Goal: Information Seeking & Learning: Learn about a topic

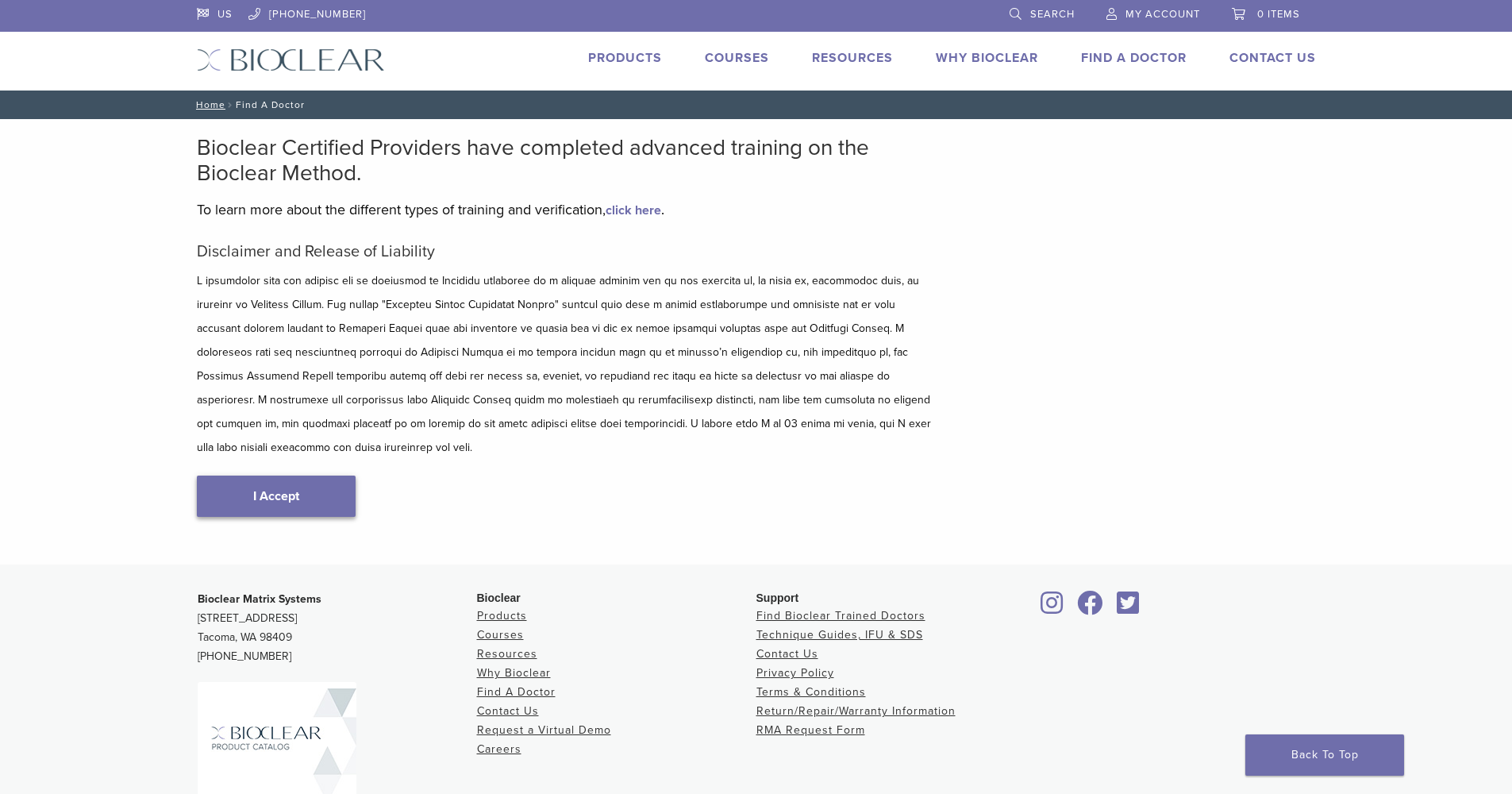
click at [281, 475] on link "I Accept" at bounding box center [276, 496] width 158 height 41
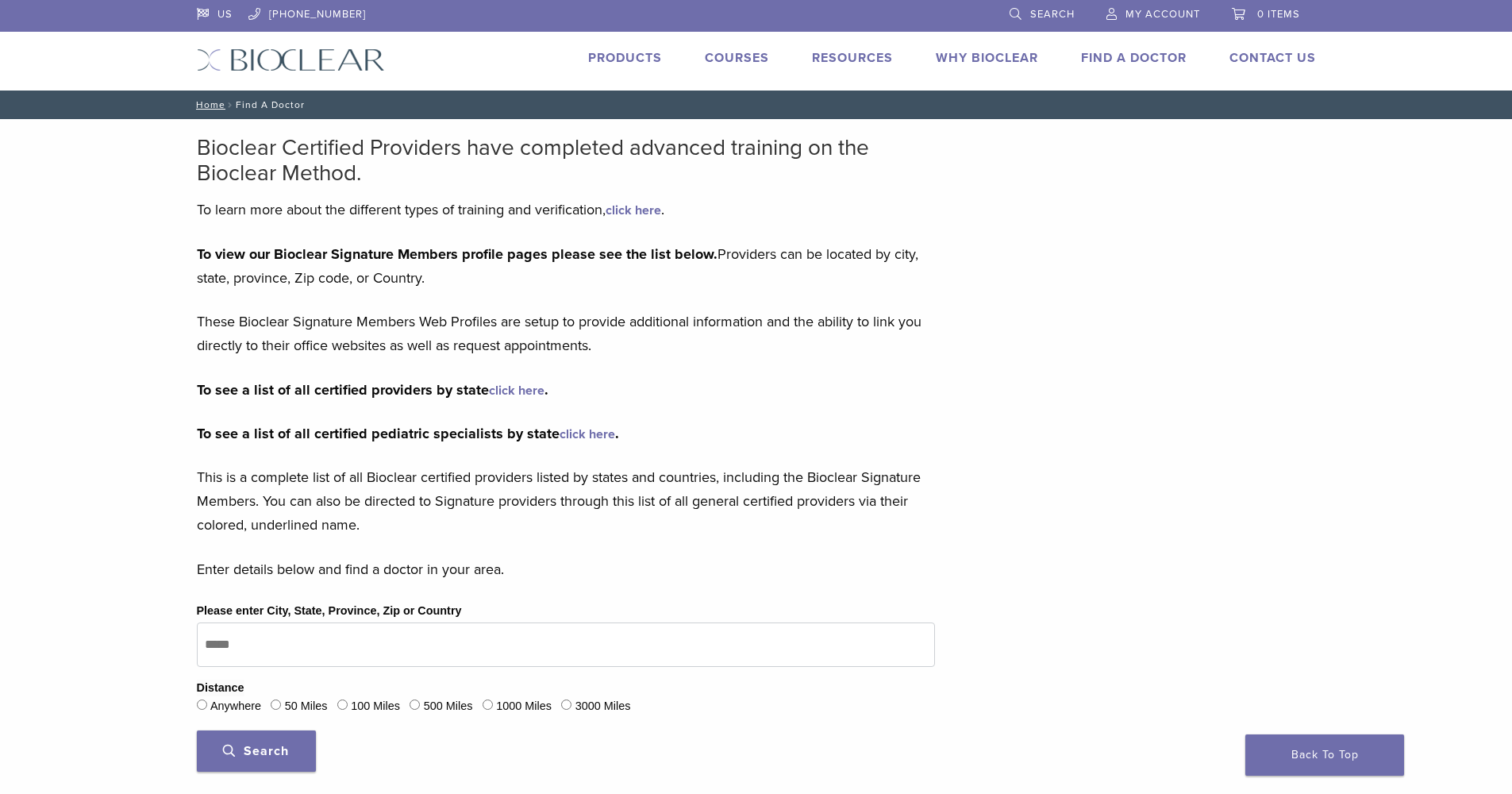
type input "*****"
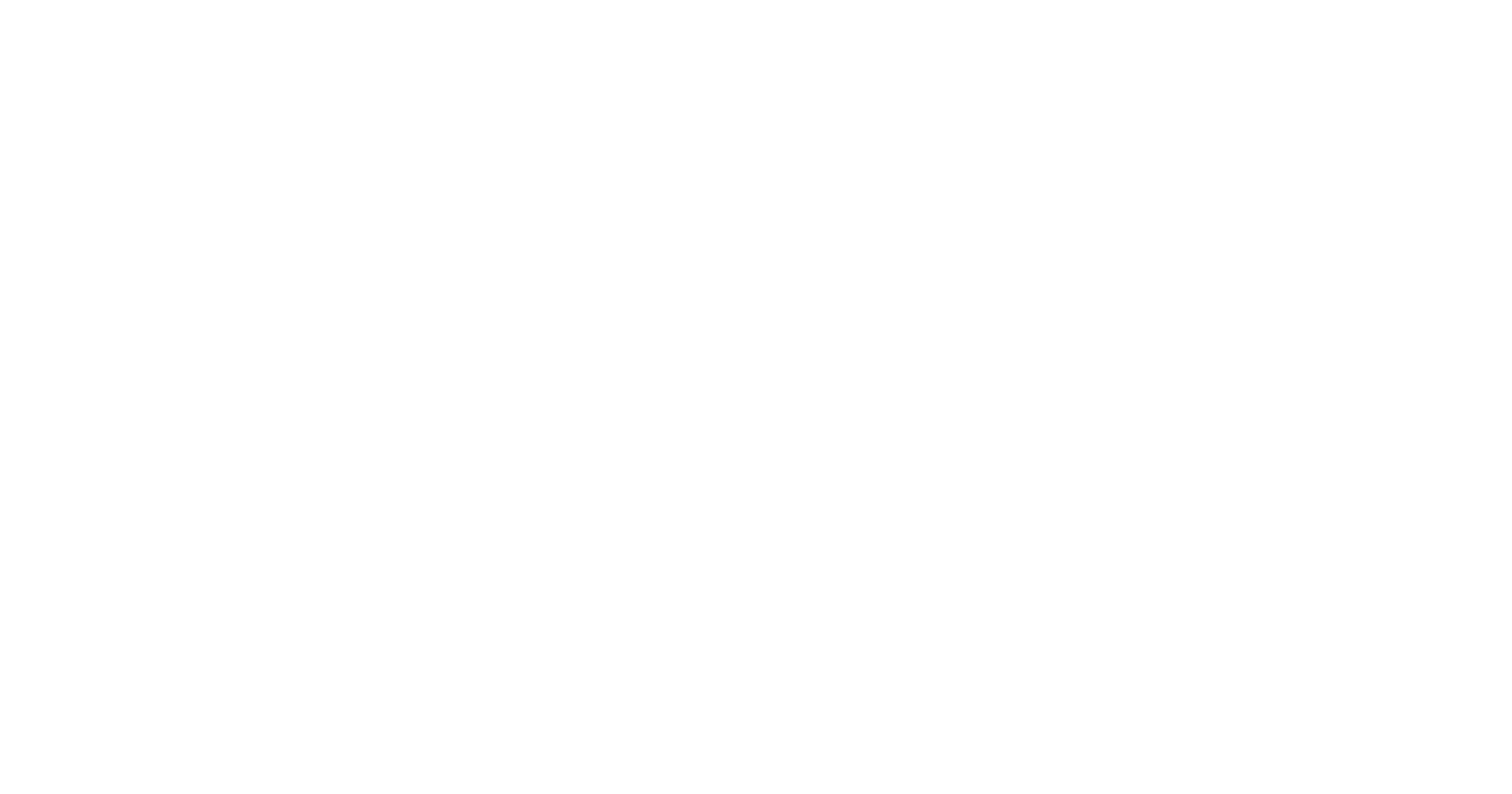
scroll to position [194, 0]
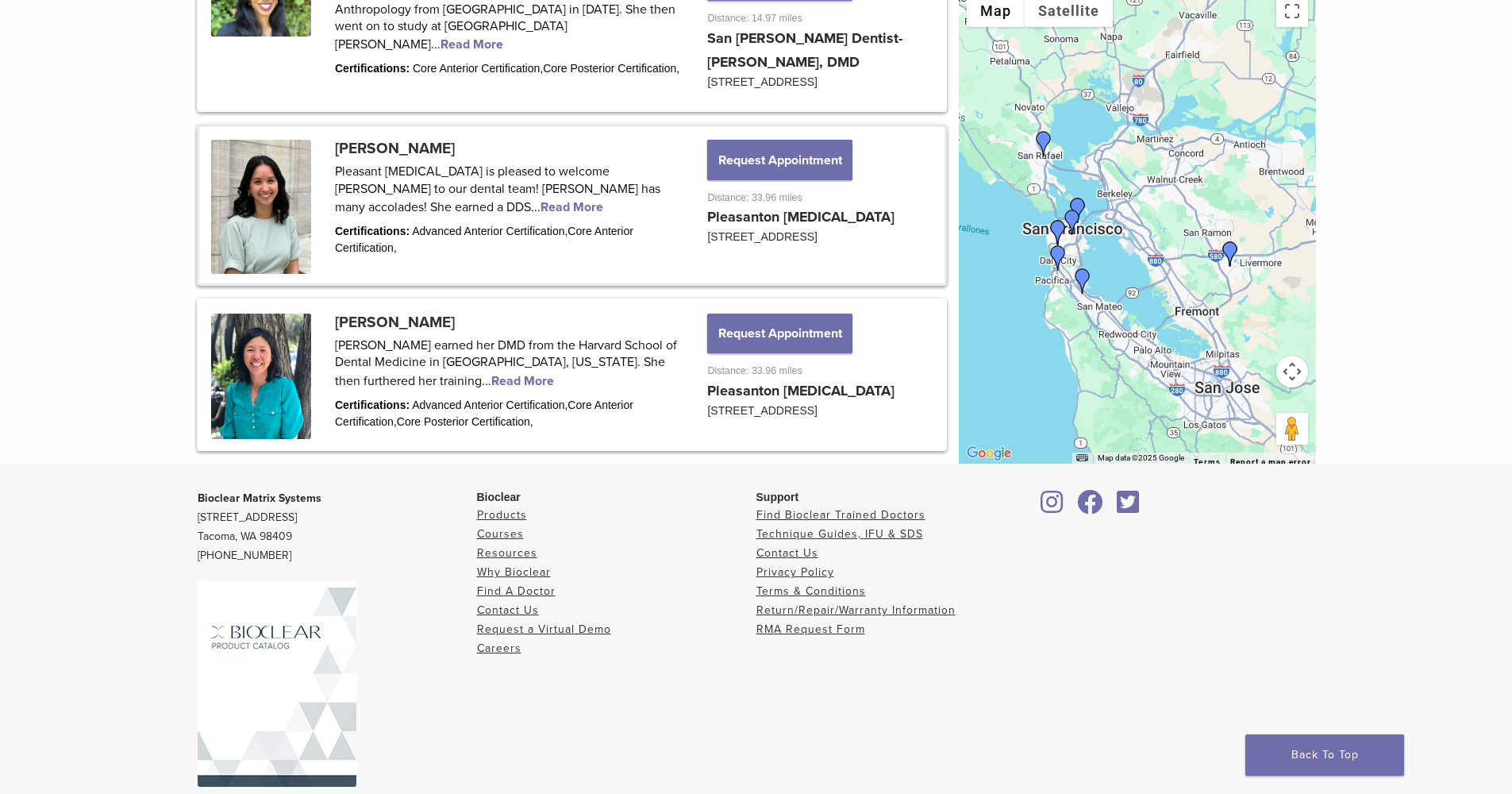
scroll to position [2259, 0]
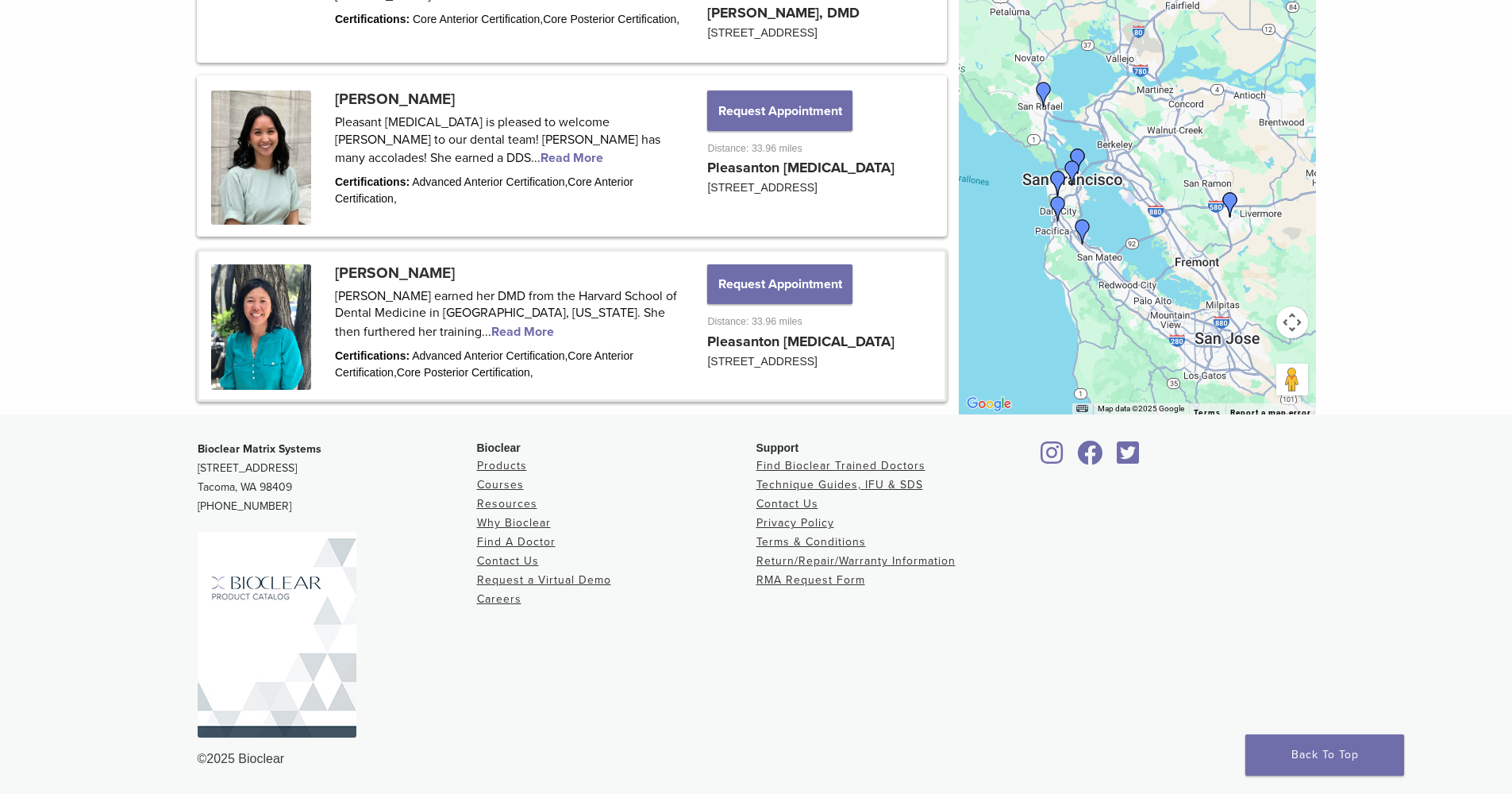
click at [390, 264] on link at bounding box center [572, 325] width 746 height 148
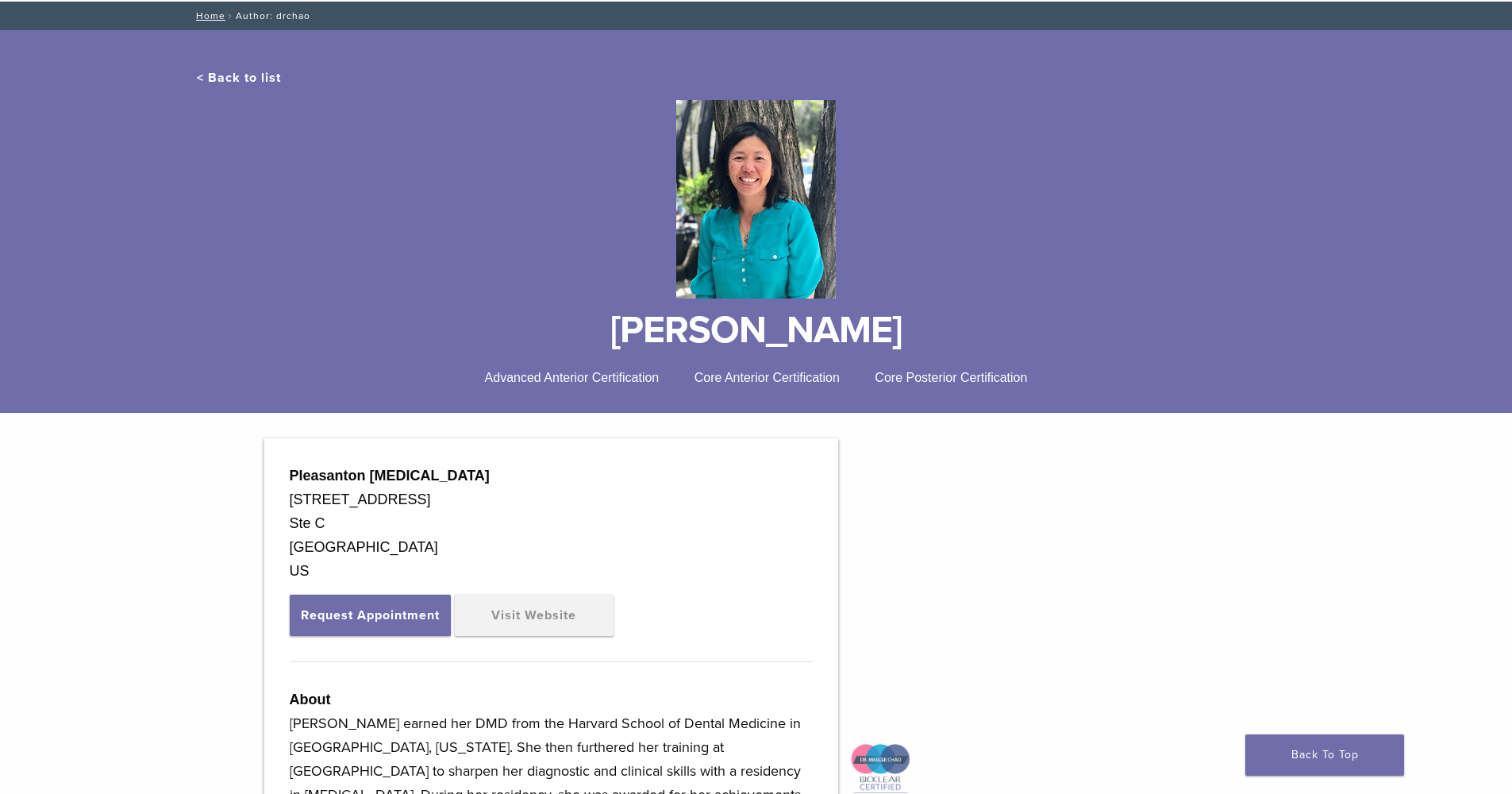
scroll to position [161, 0]
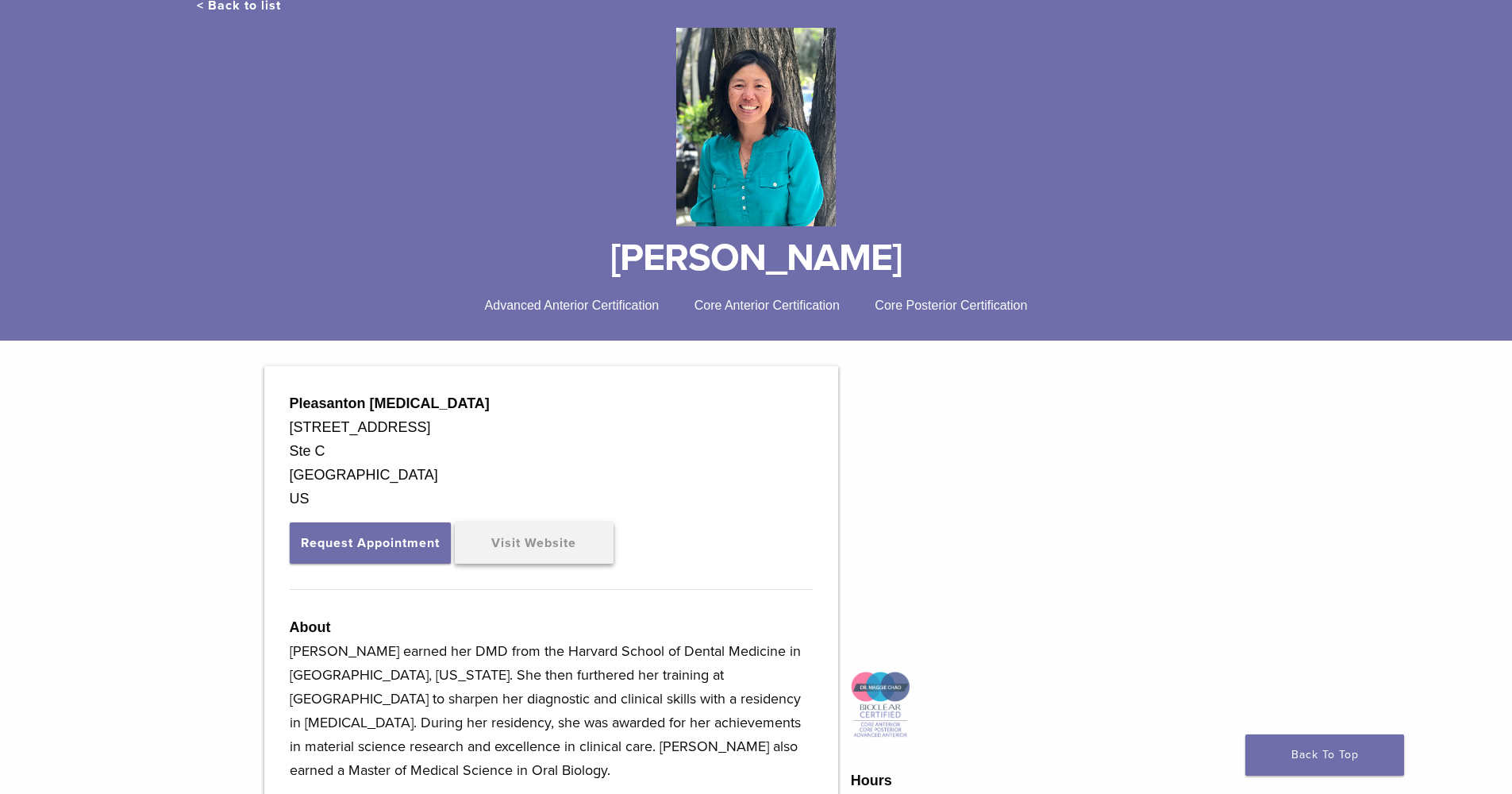
click at [547, 543] on link "Visit Website" at bounding box center [534, 543] width 158 height 41
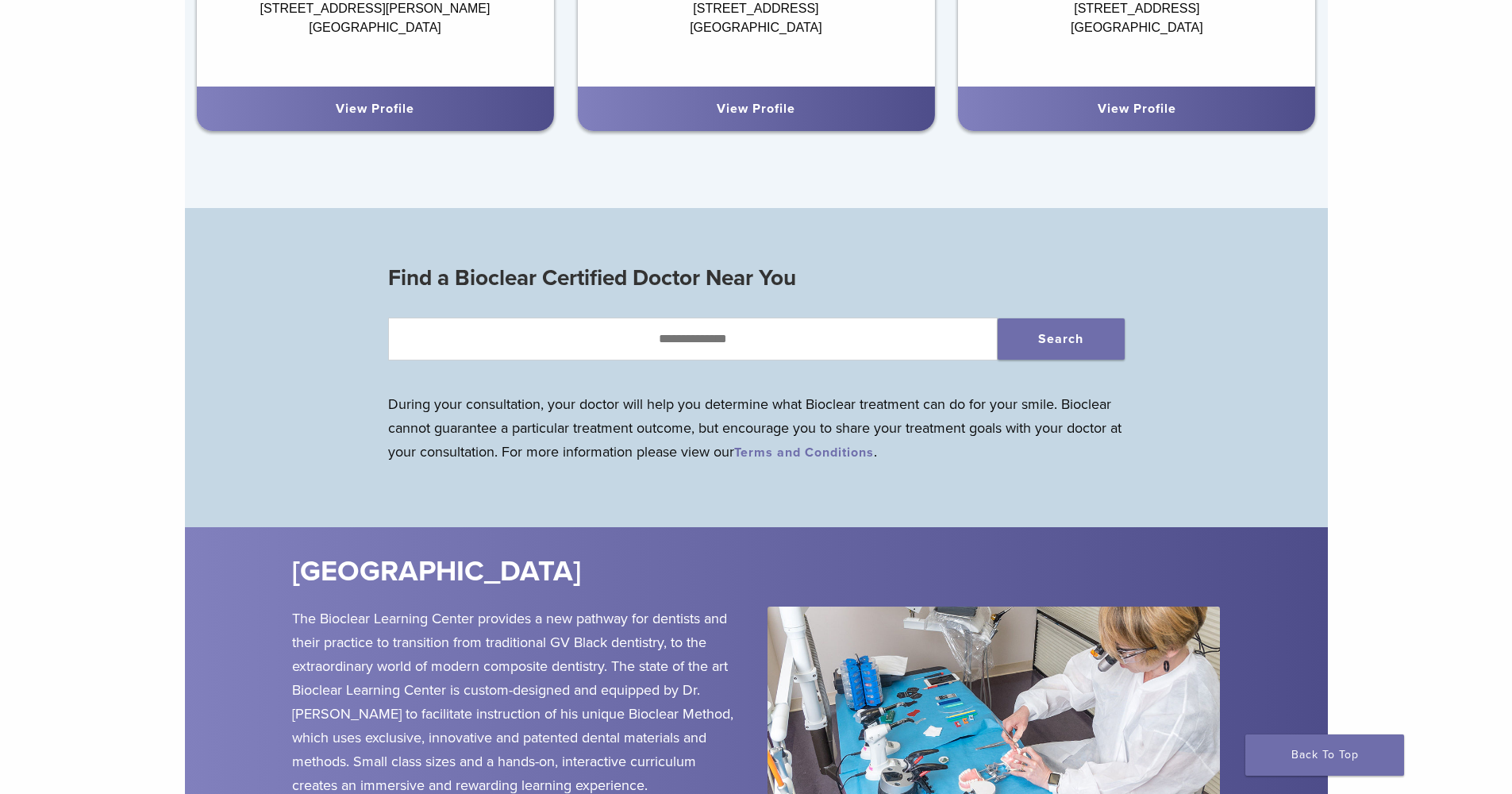
scroll to position [1284, 0]
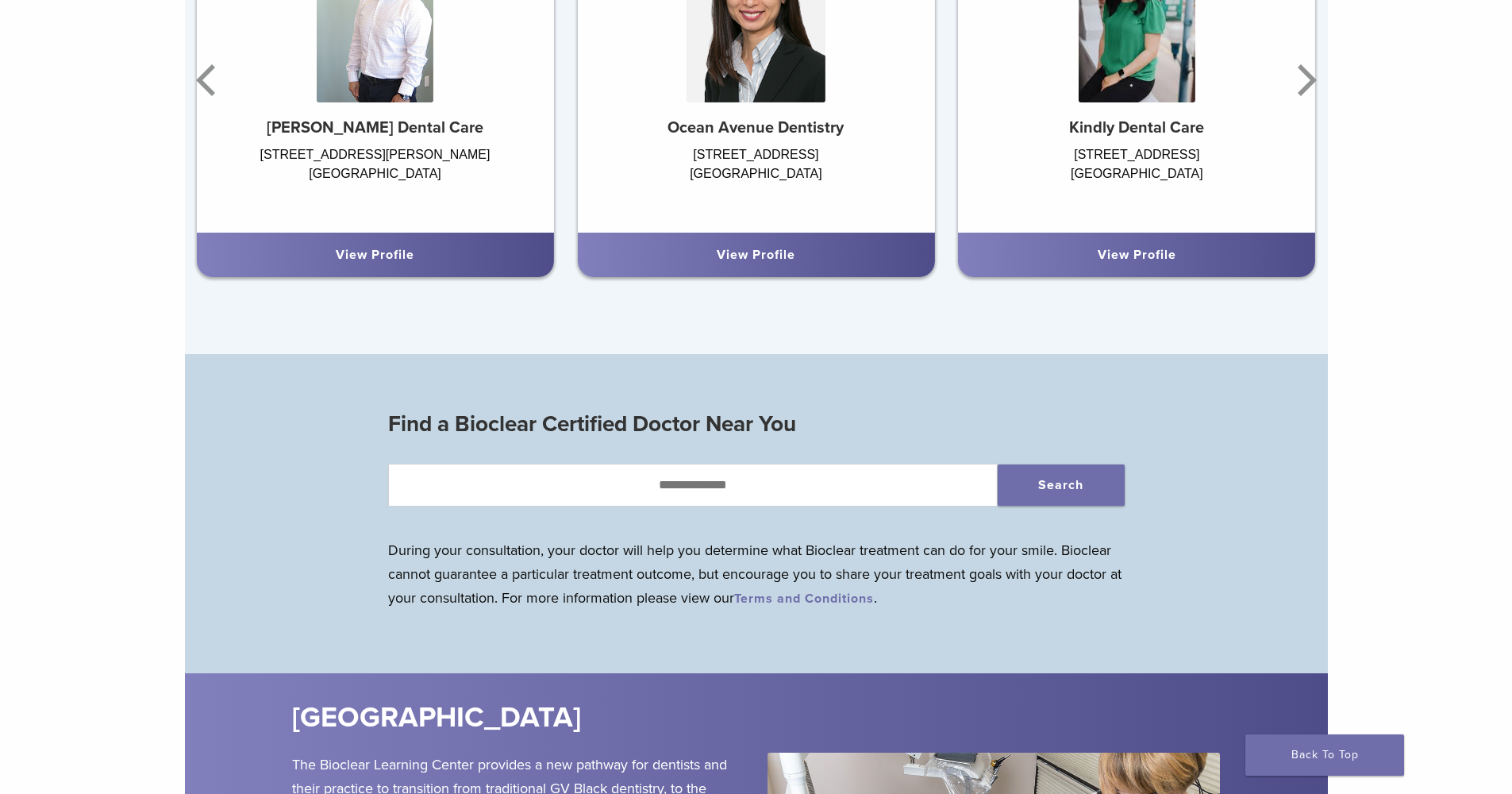
click at [373, 254] on div "Andrew Dela Rama Dela Rama Dental Care 3540 Callan Blvd #201 South San Francisc…" at bounding box center [374, 74] width 357 height 408
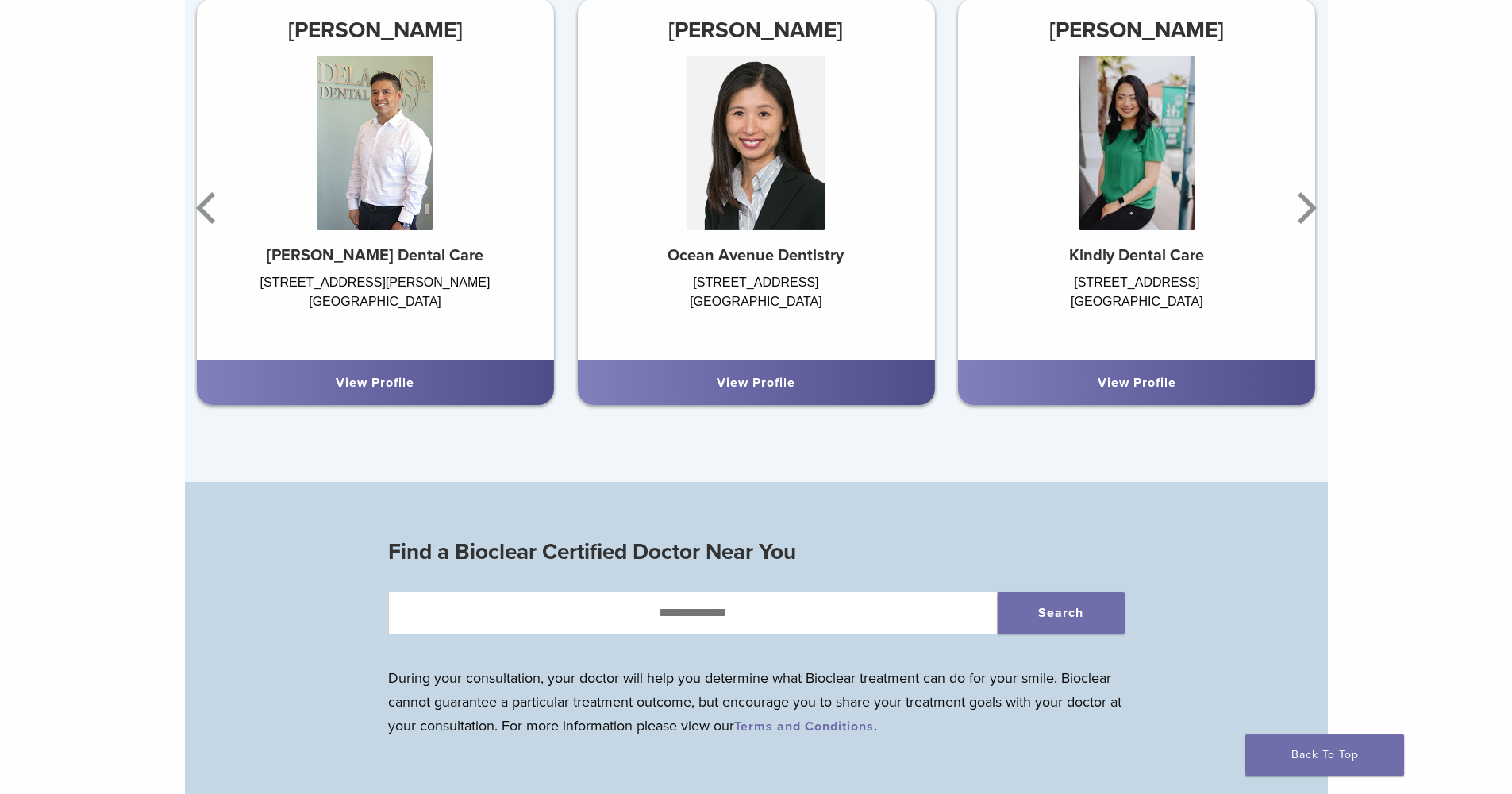
click at [370, 383] on link "View Profile" at bounding box center [375, 382] width 78 height 16
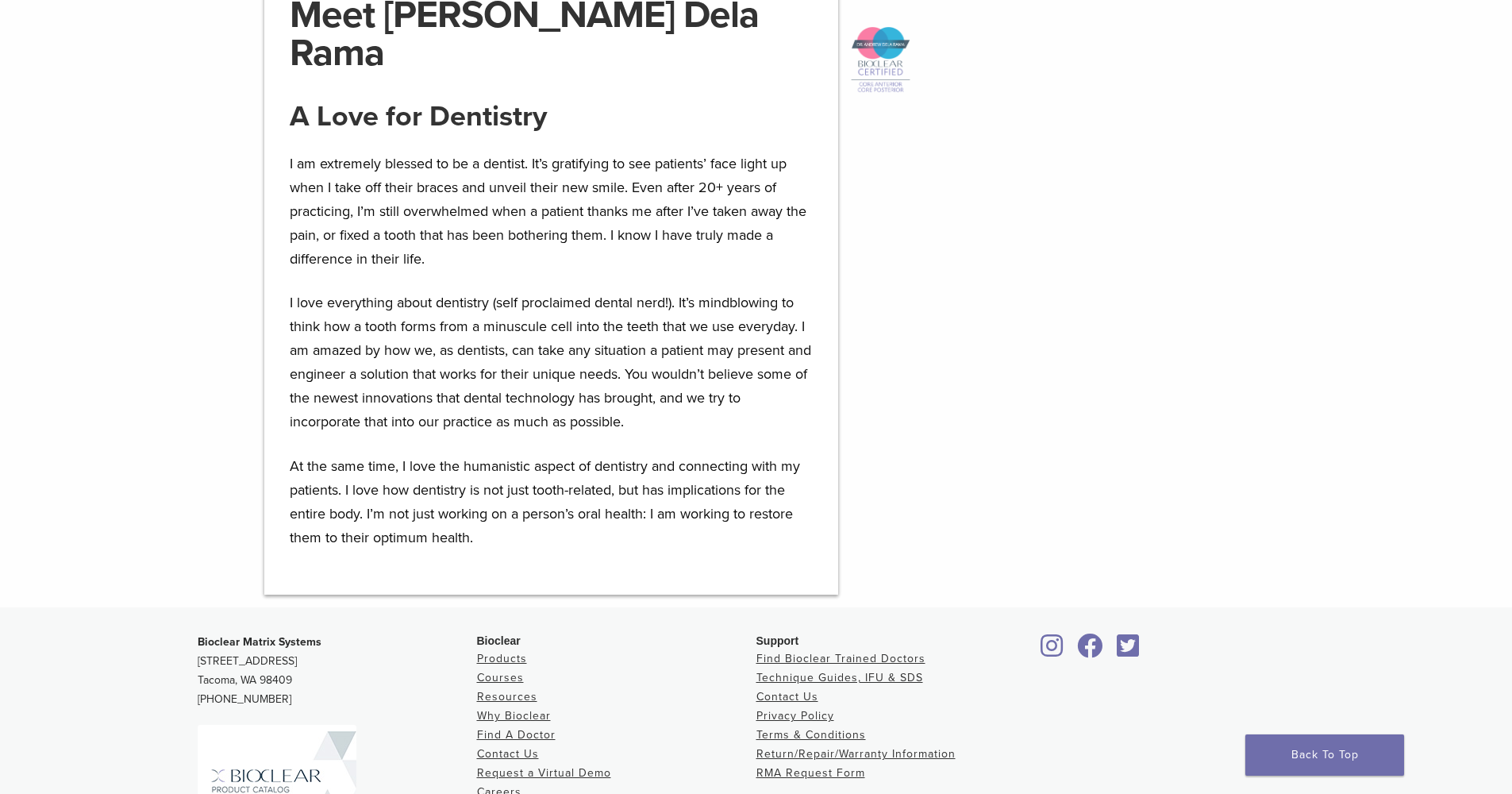
scroll to position [903, 0]
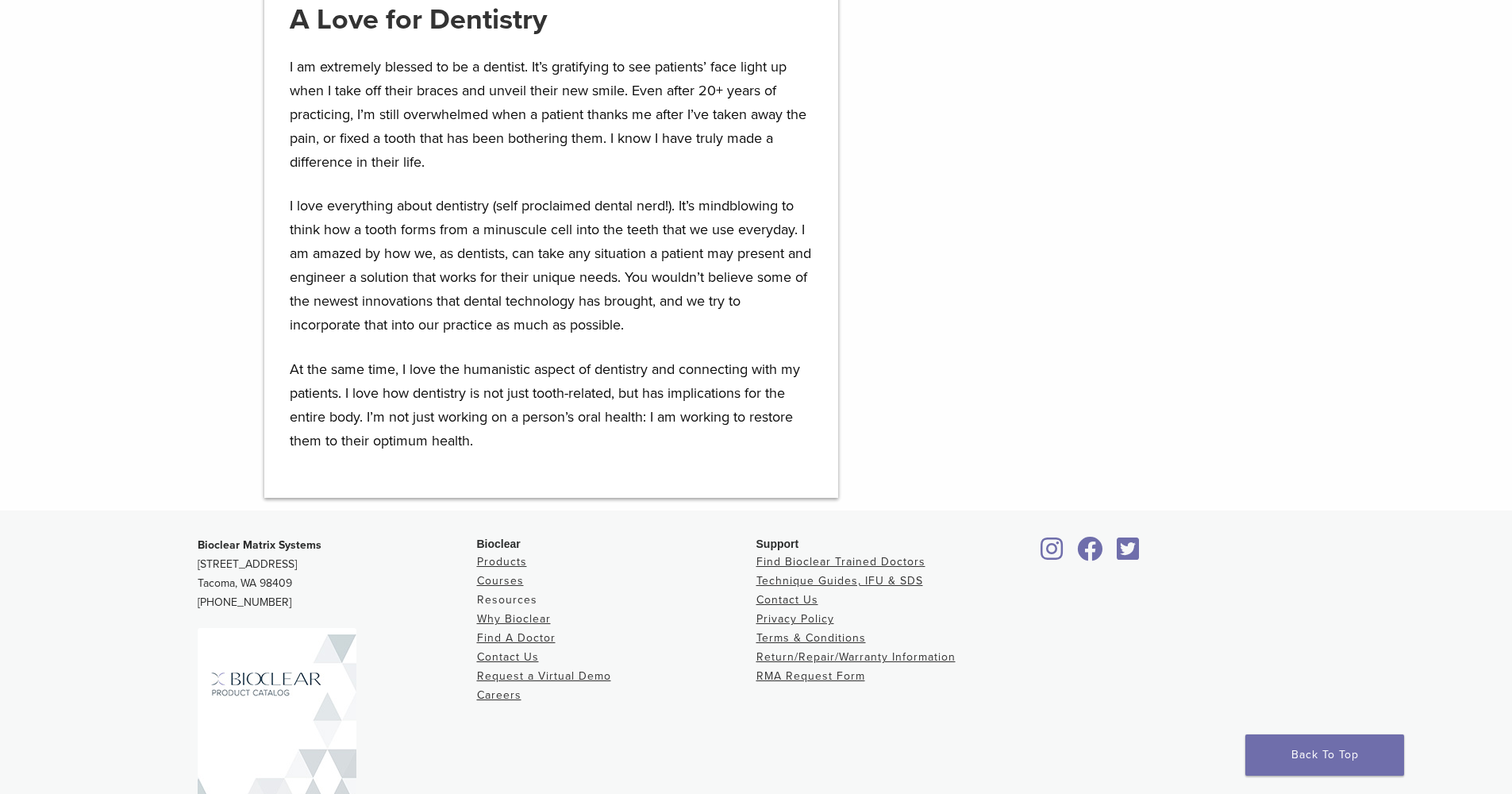
click at [507, 594] on link "Resources" at bounding box center [507, 600] width 61 height 14
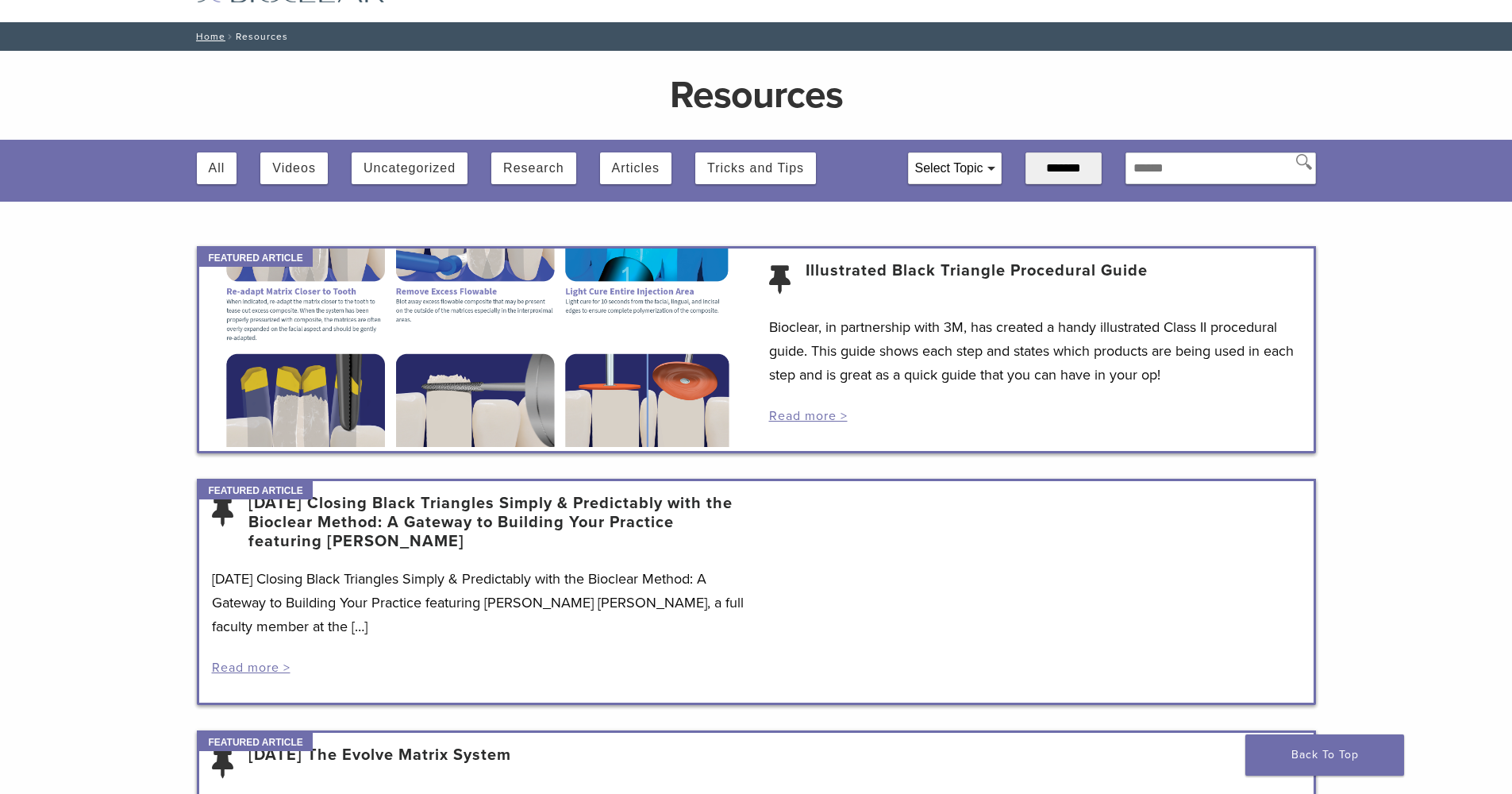
scroll to position [74, 0]
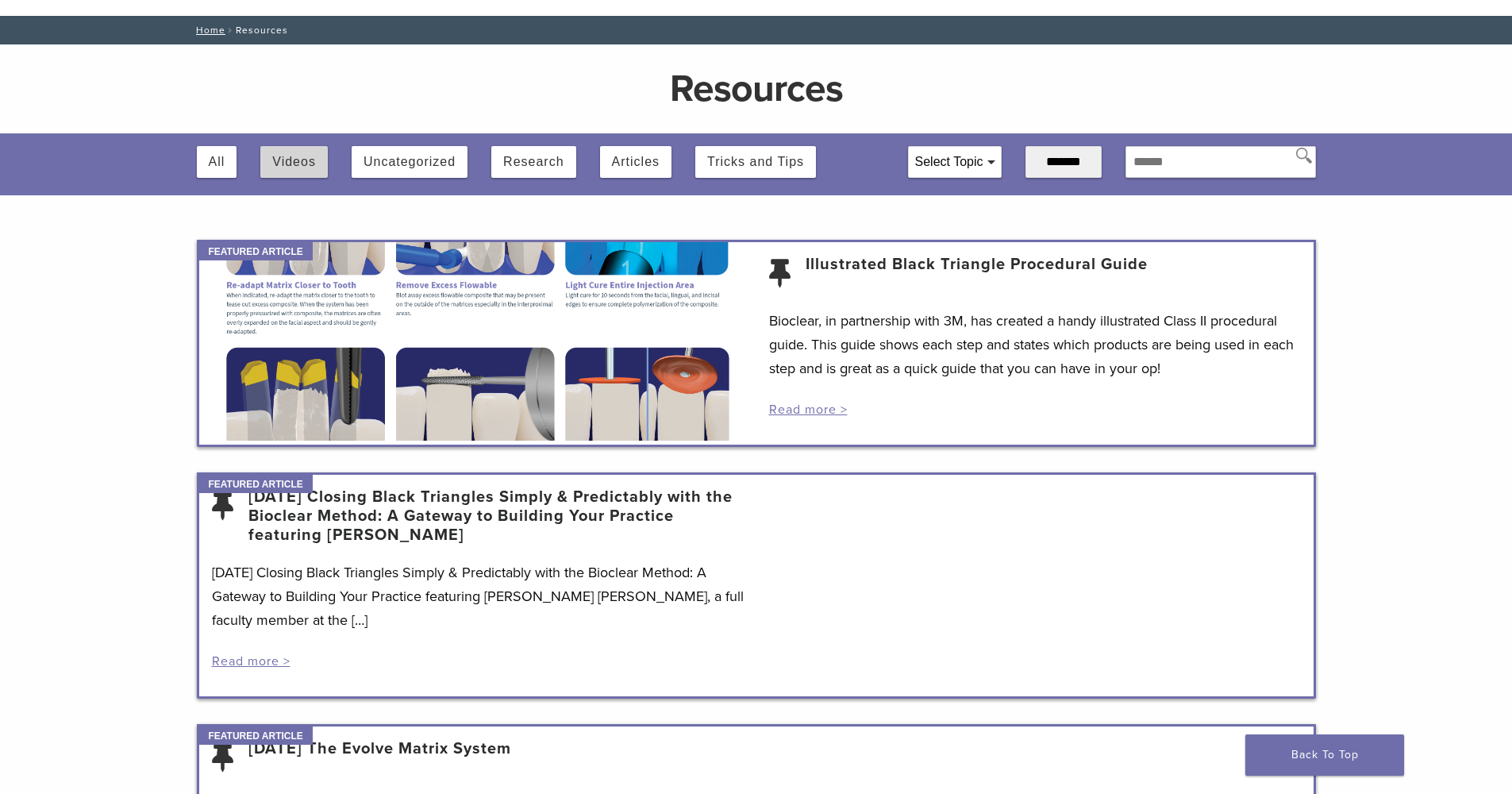
click at [308, 158] on button "Videos" at bounding box center [294, 161] width 44 height 31
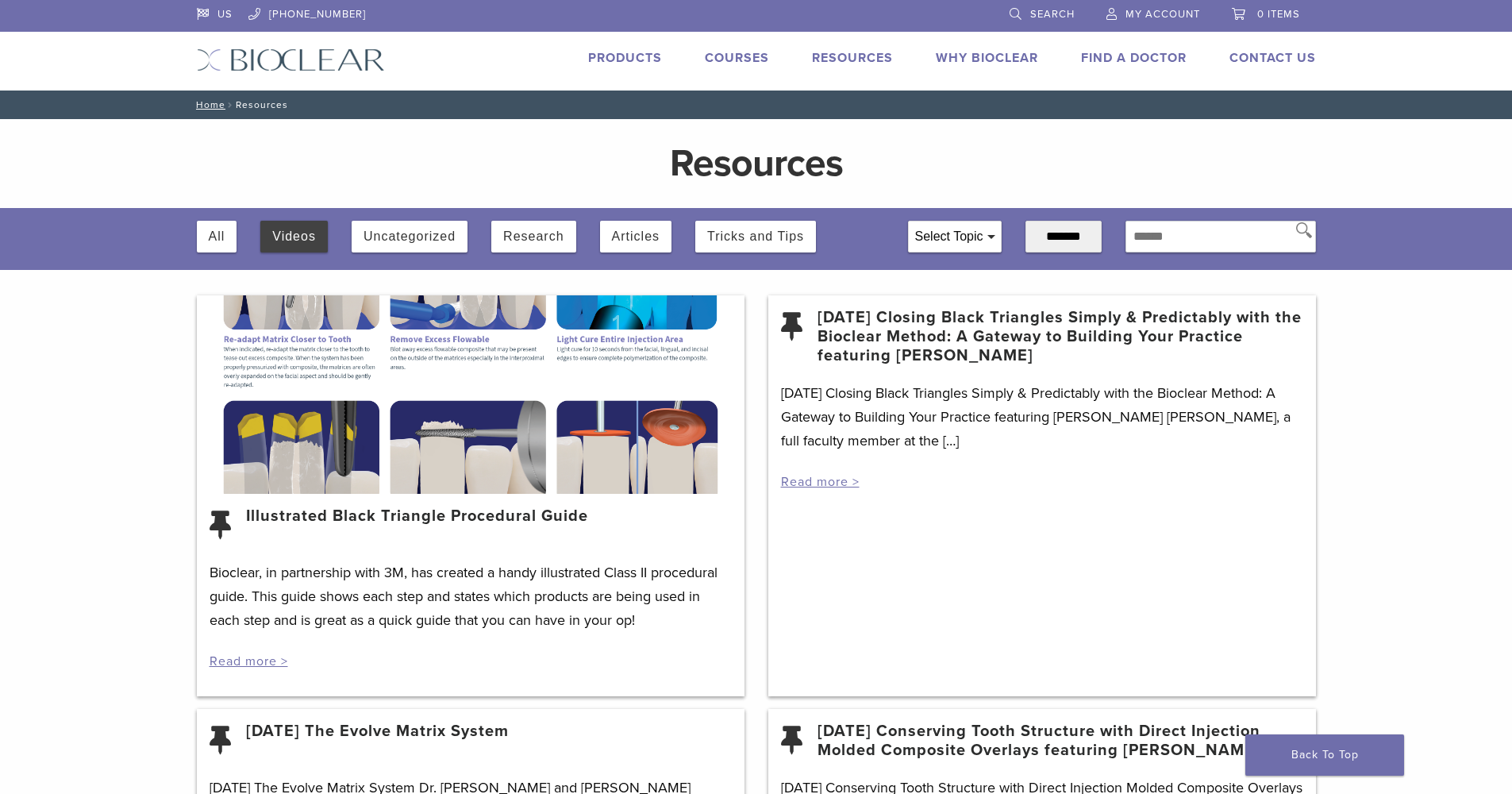
click at [440, 421] on div at bounding box center [470, 394] width 547 height 198
click at [255, 662] on link "Read more >" at bounding box center [248, 661] width 78 height 16
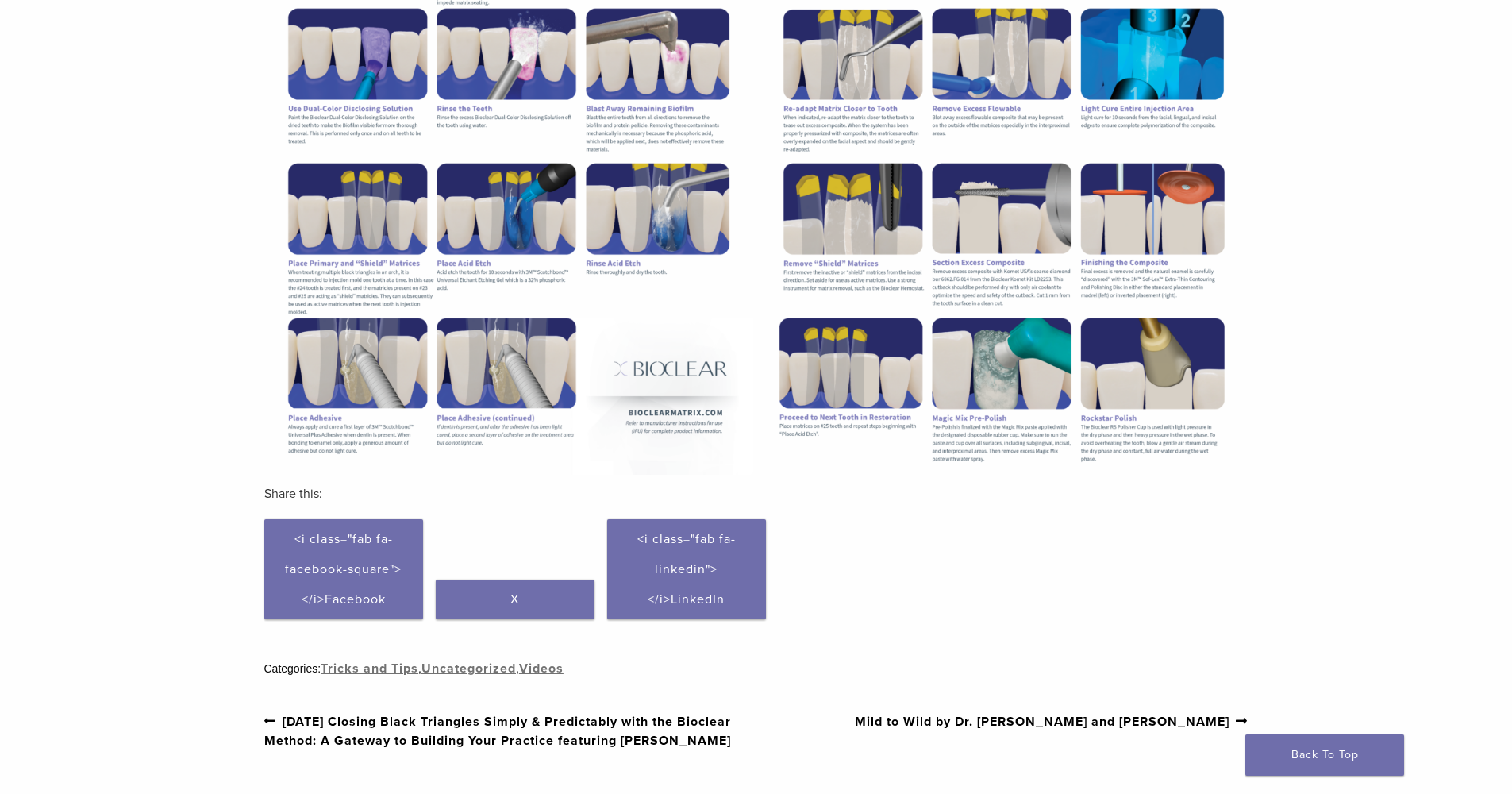
scroll to position [676, 0]
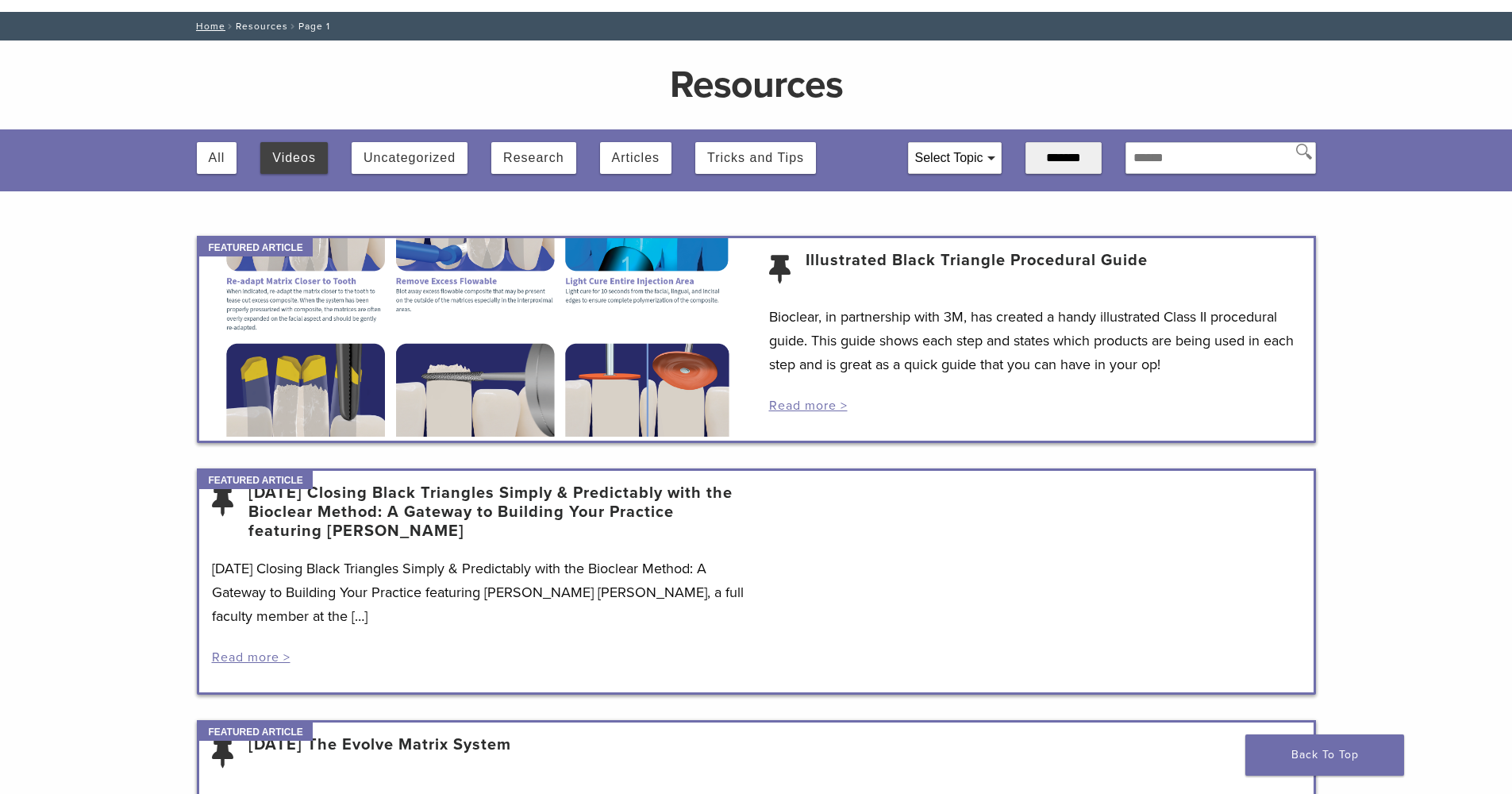
scroll to position [154, 0]
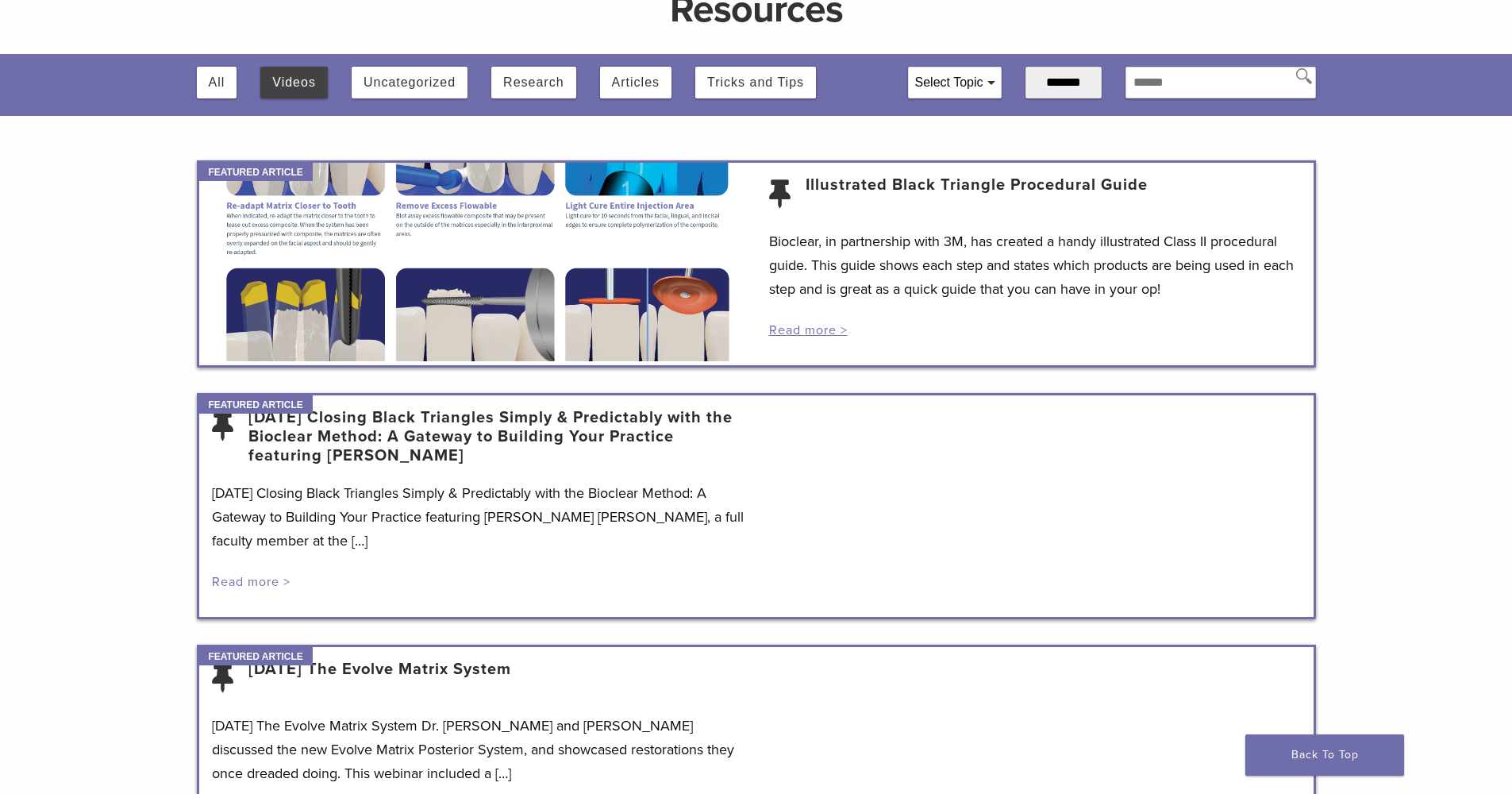
click at [237, 584] on link "Read more >" at bounding box center [251, 582] width 78 height 16
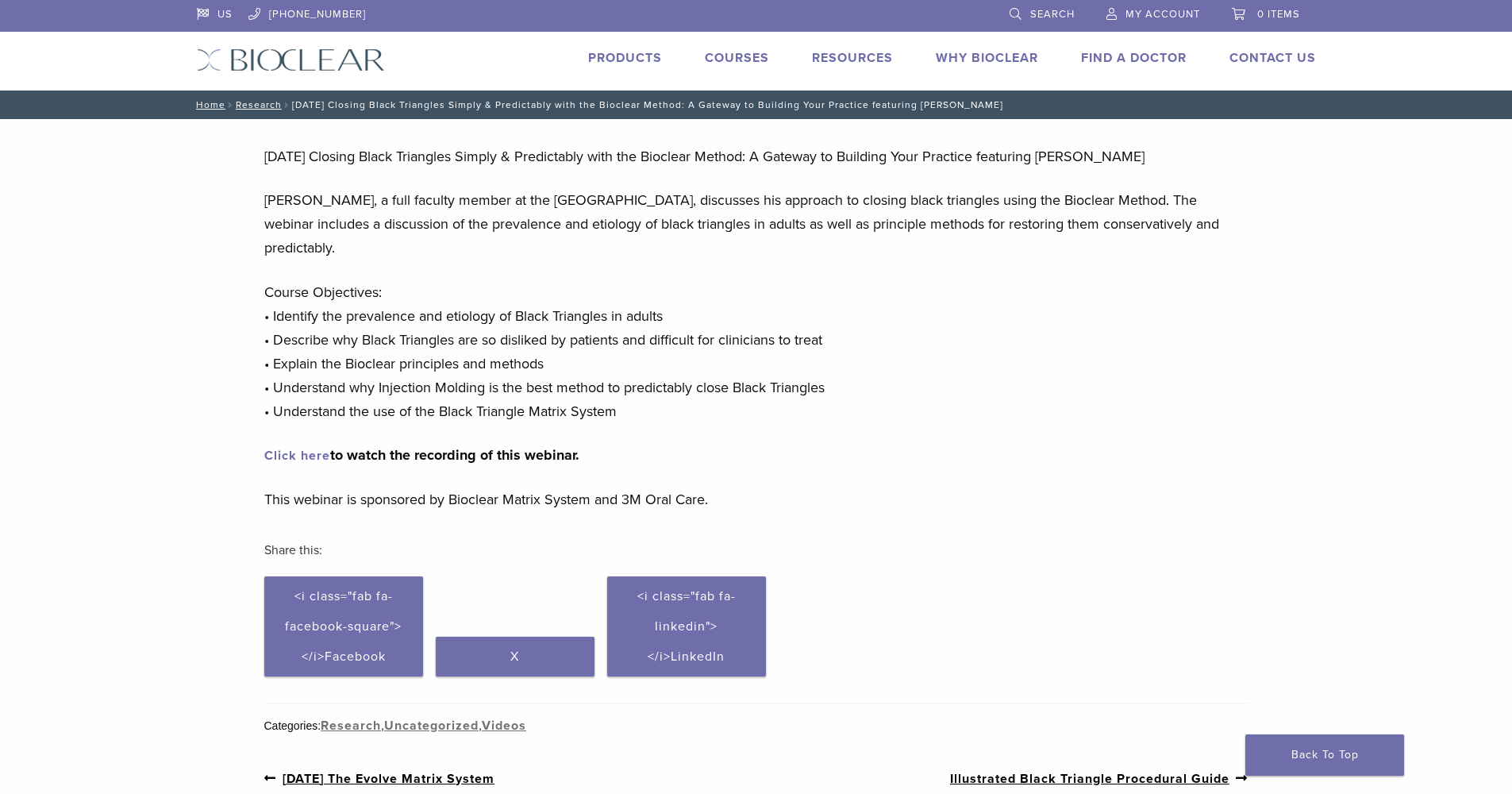
click at [295, 450] on link "Click here" at bounding box center [296, 456] width 65 height 16
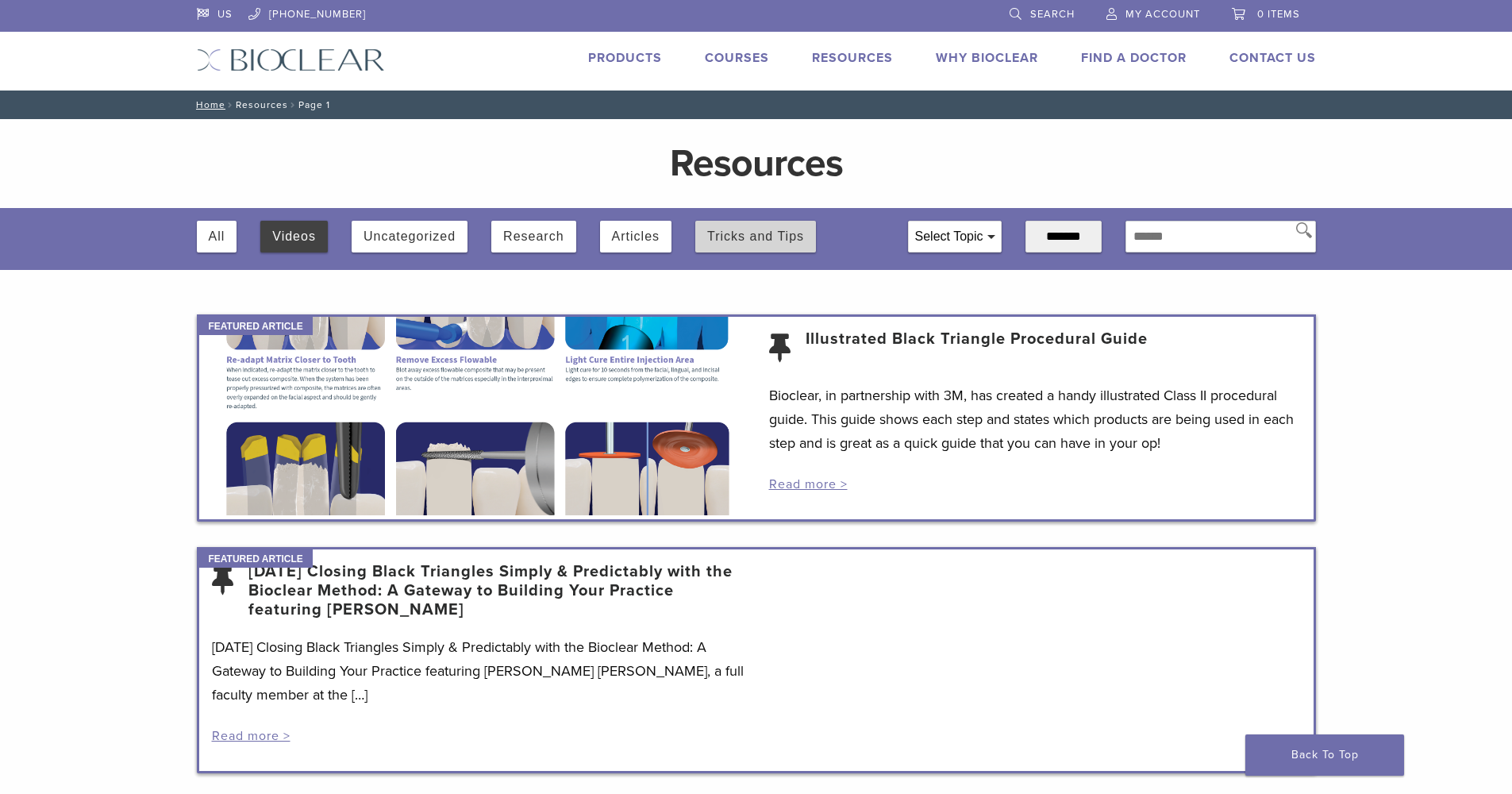
click at [762, 237] on button "Tricks and Tips" at bounding box center [756, 237] width 97 height 31
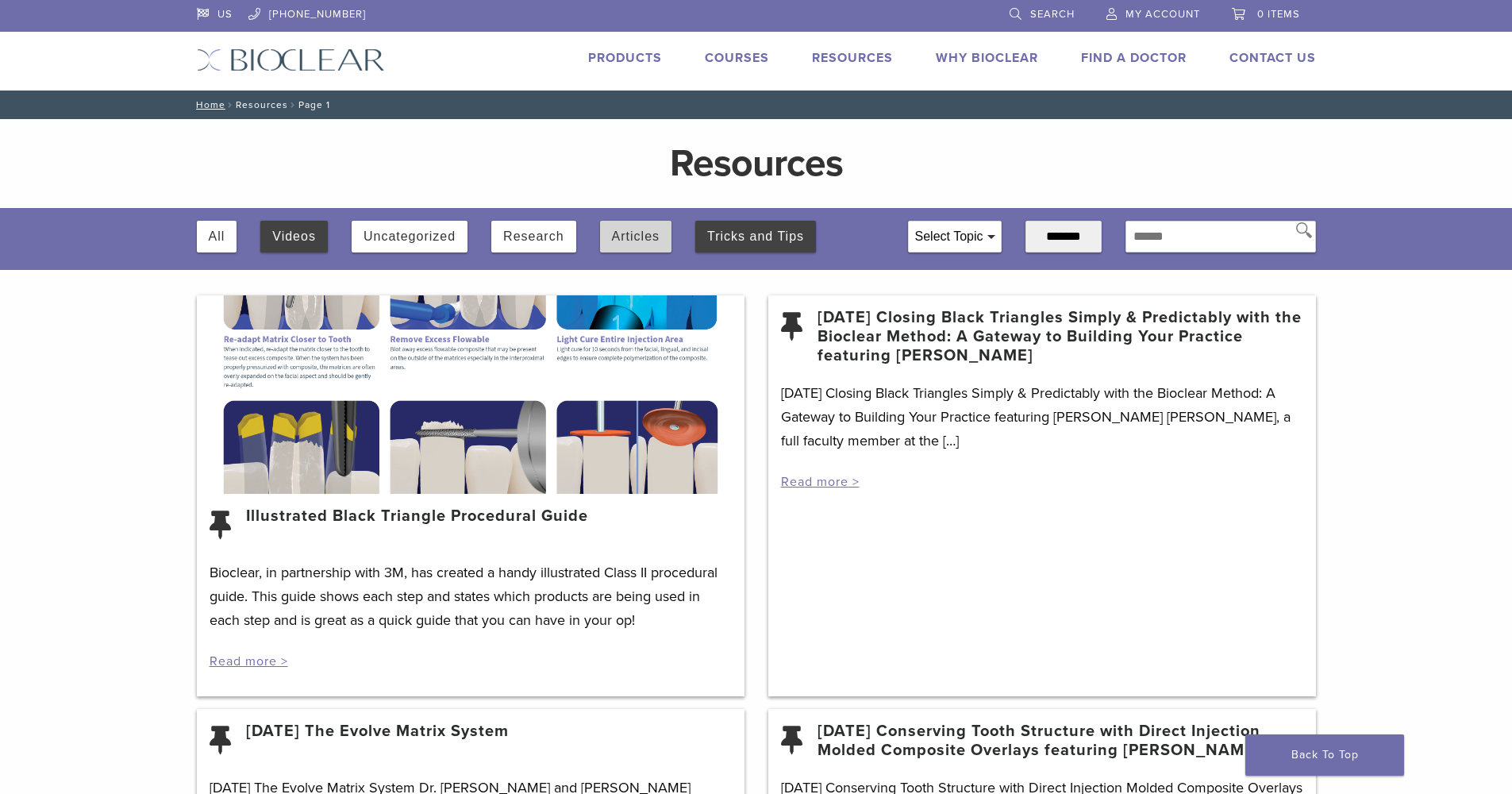
click at [634, 234] on button "Articles" at bounding box center [635, 237] width 48 height 31
click at [509, 243] on button "Research" at bounding box center [534, 237] width 61 height 31
click at [210, 105] on link "Home" at bounding box center [208, 105] width 34 height 11
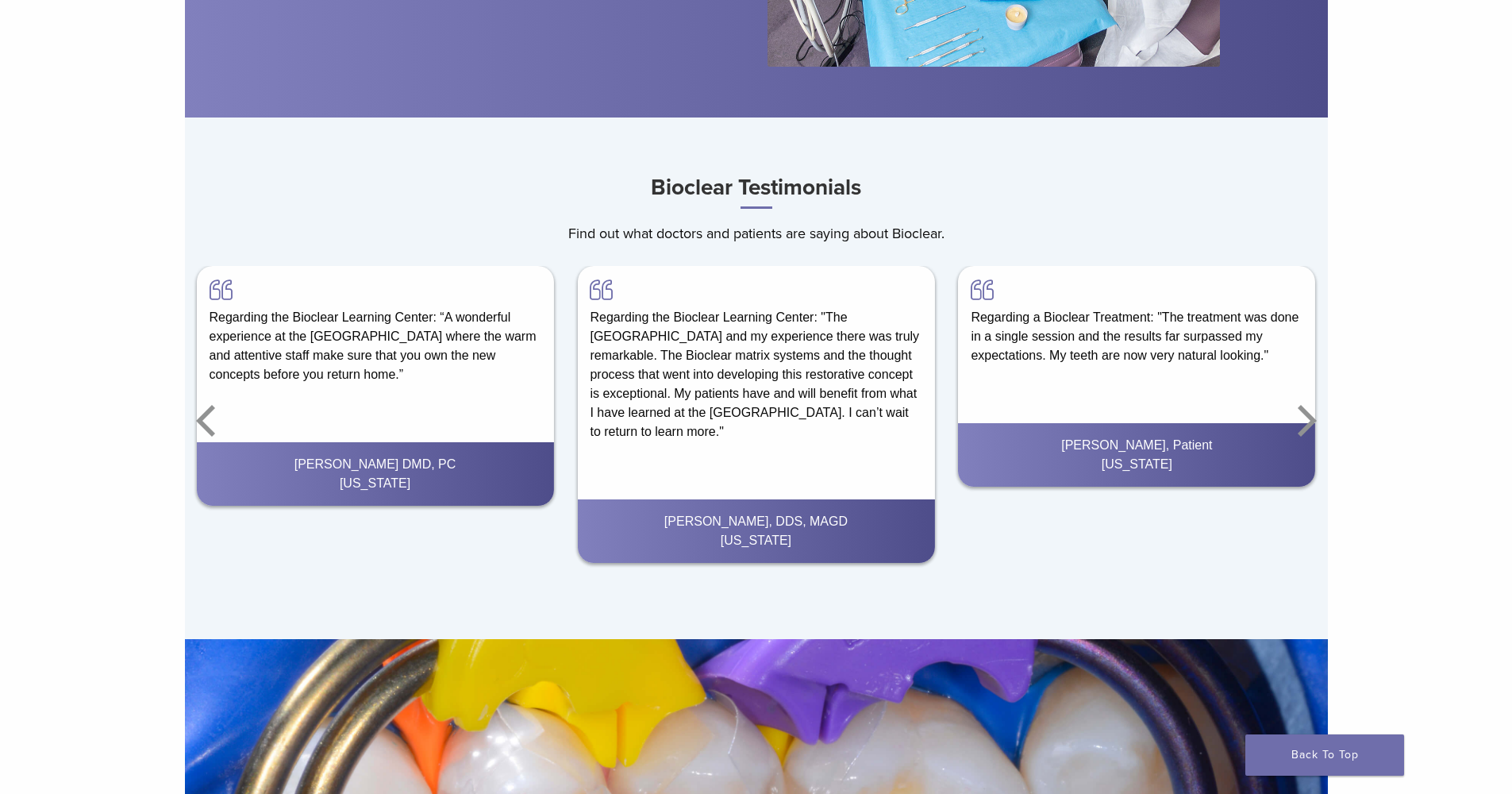
scroll to position [2775, 0]
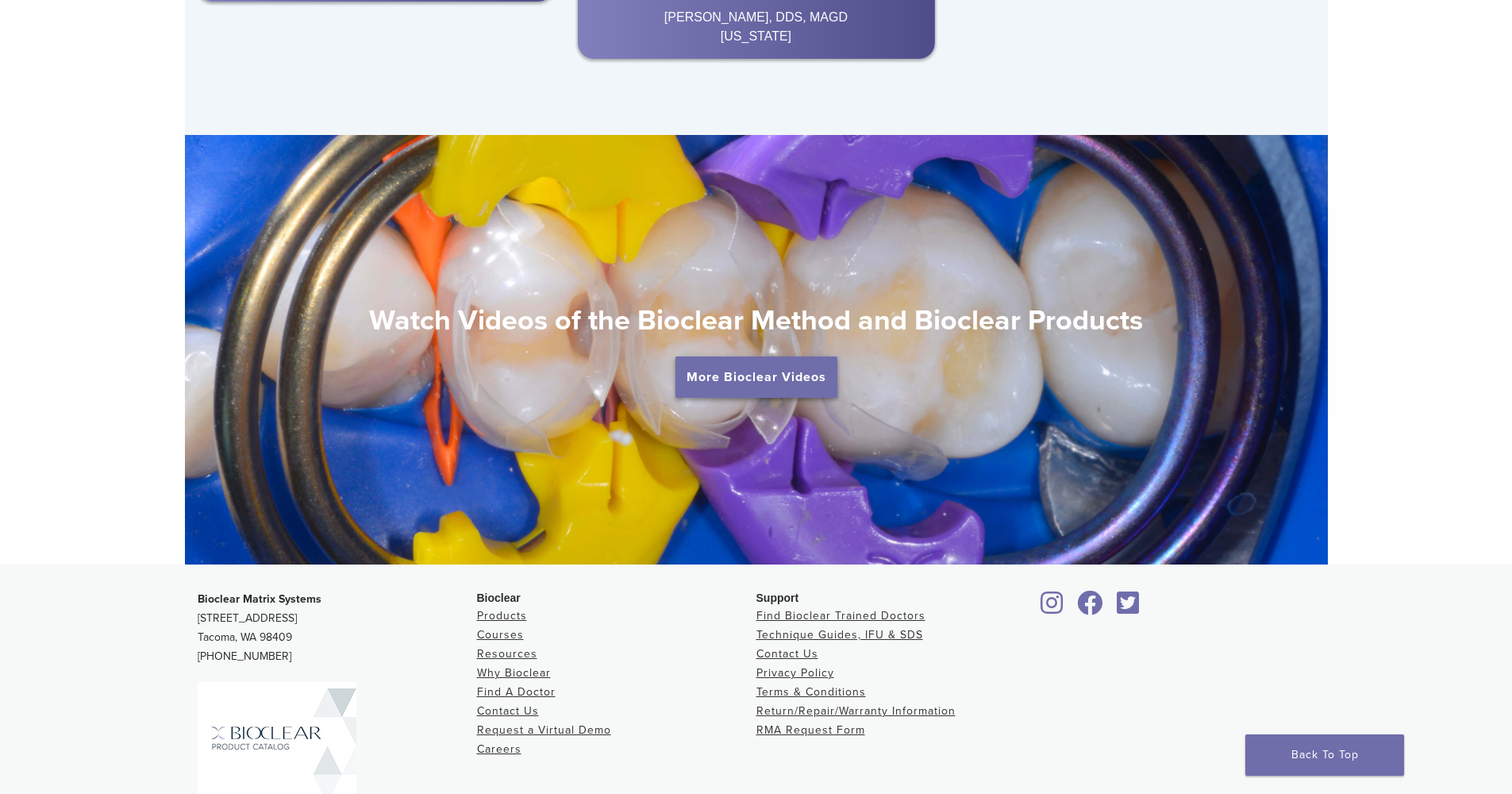
click at [754, 375] on link "More Bioclear Videos" at bounding box center [756, 377] width 162 height 41
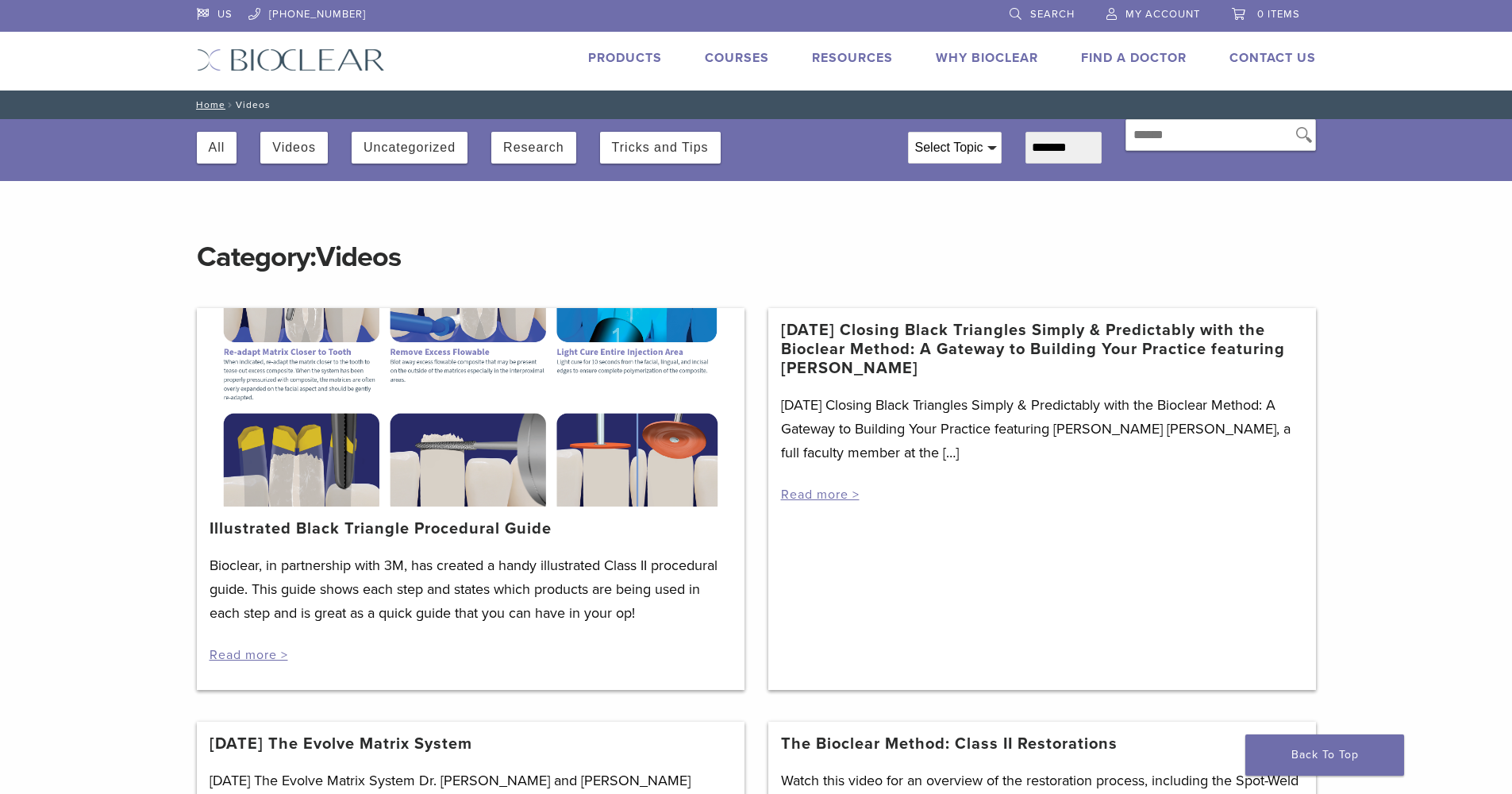
click at [466, 401] on div at bounding box center [470, 407] width 547 height 198
click at [460, 488] on div at bounding box center [470, 407] width 547 height 198
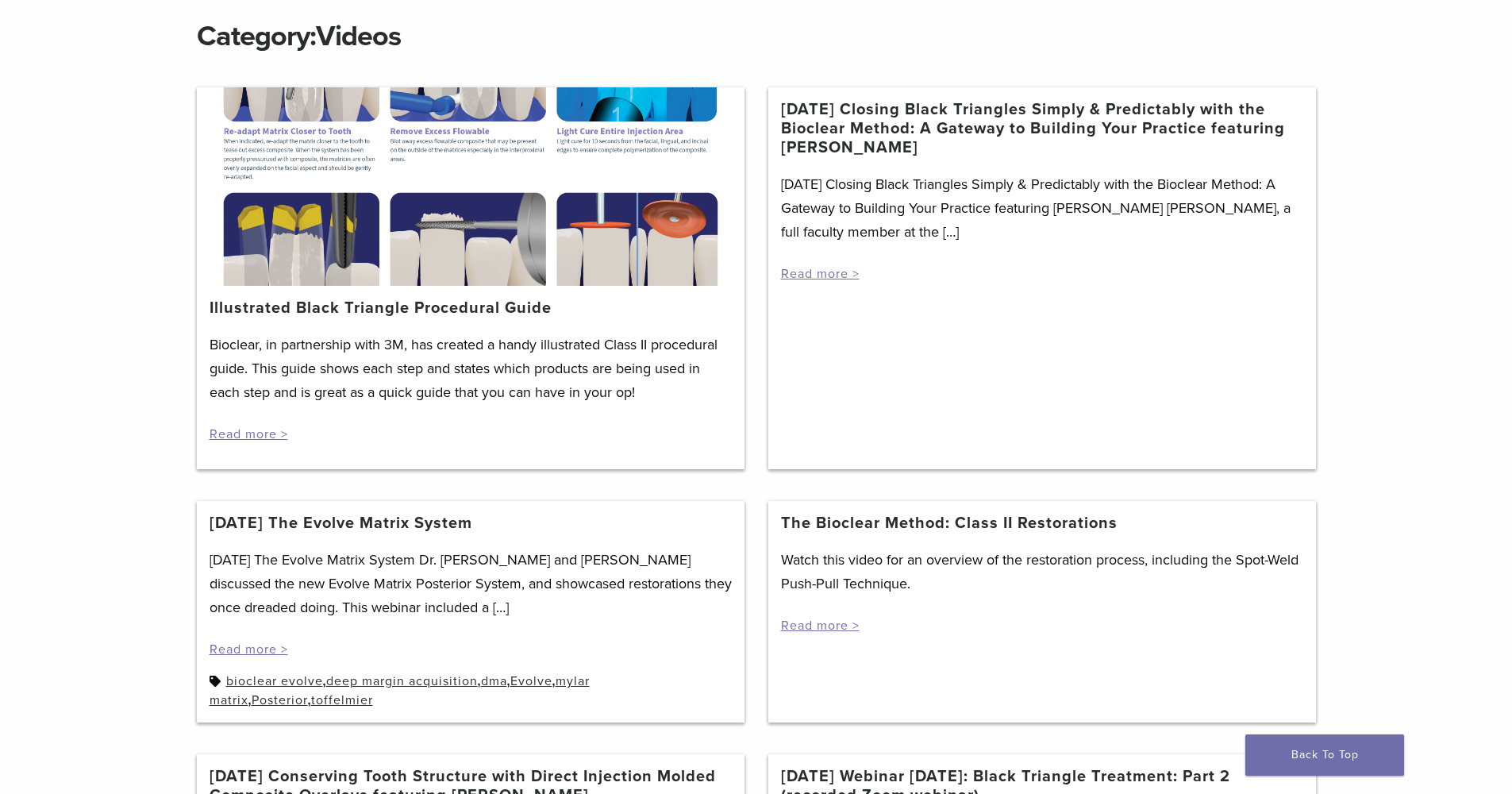
scroll to position [508, 0]
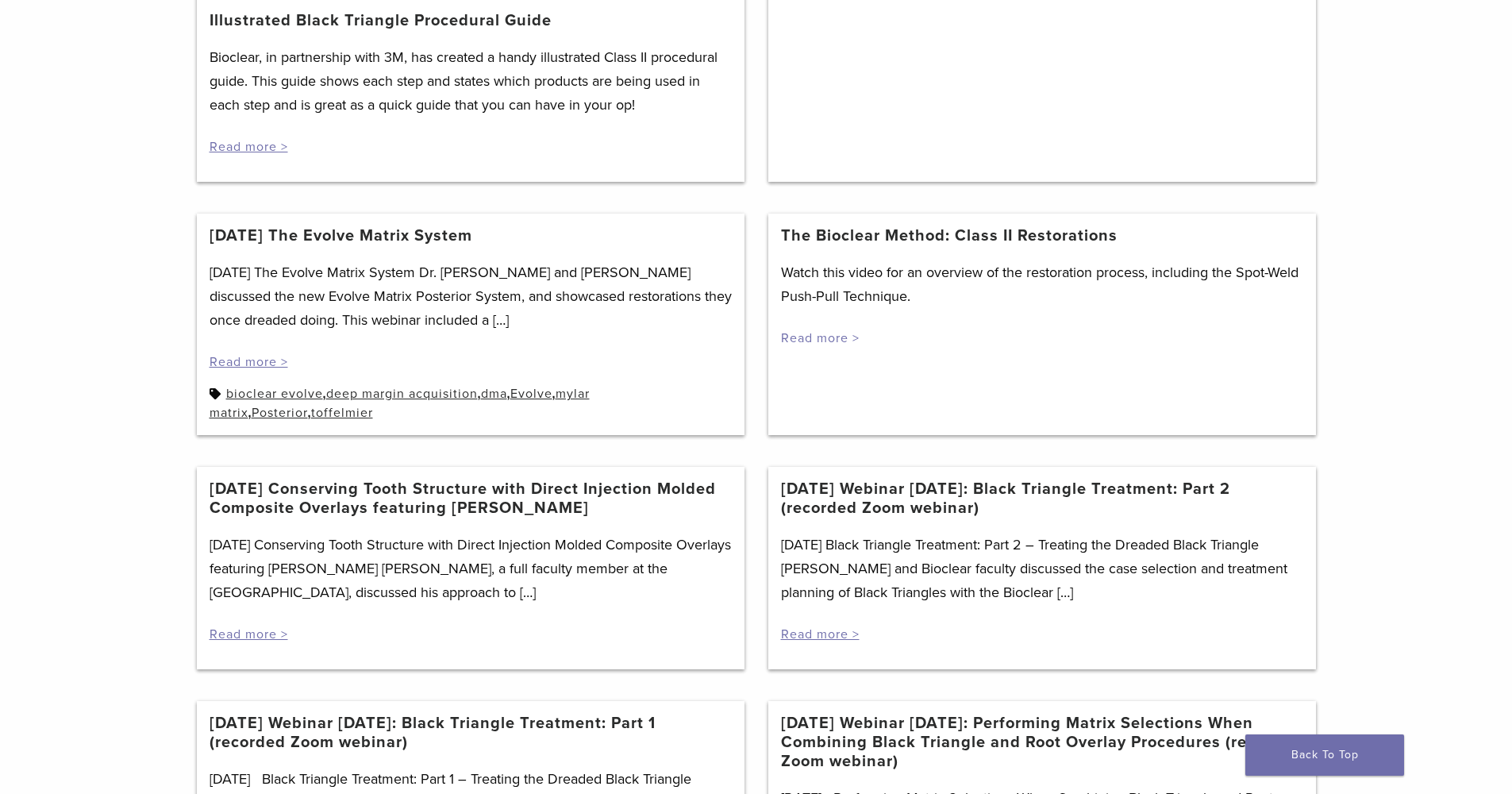
click at [814, 336] on link "Read more >" at bounding box center [820, 338] width 78 height 16
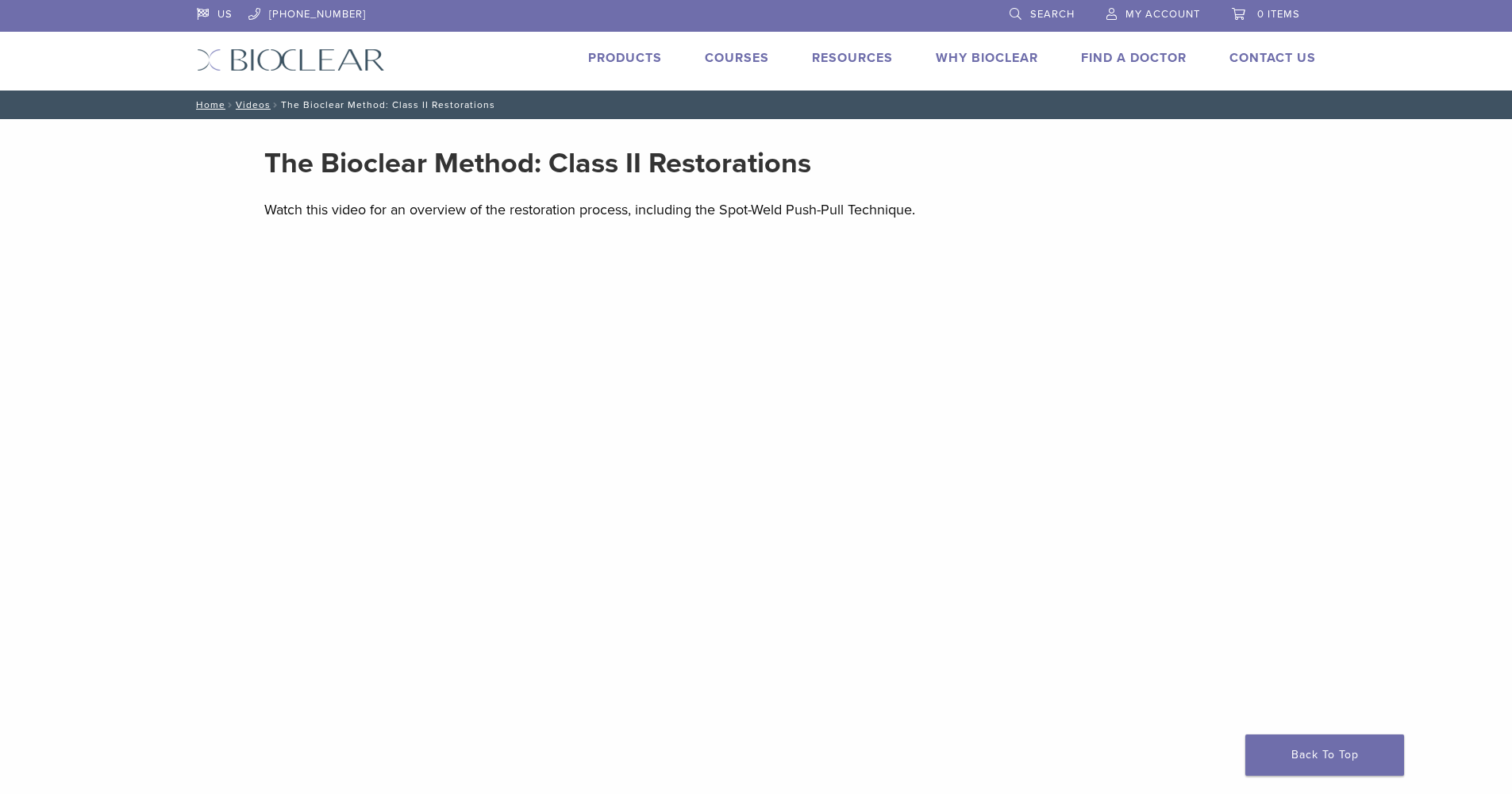
click at [978, 57] on link "Why Bioclear" at bounding box center [986, 58] width 103 height 16
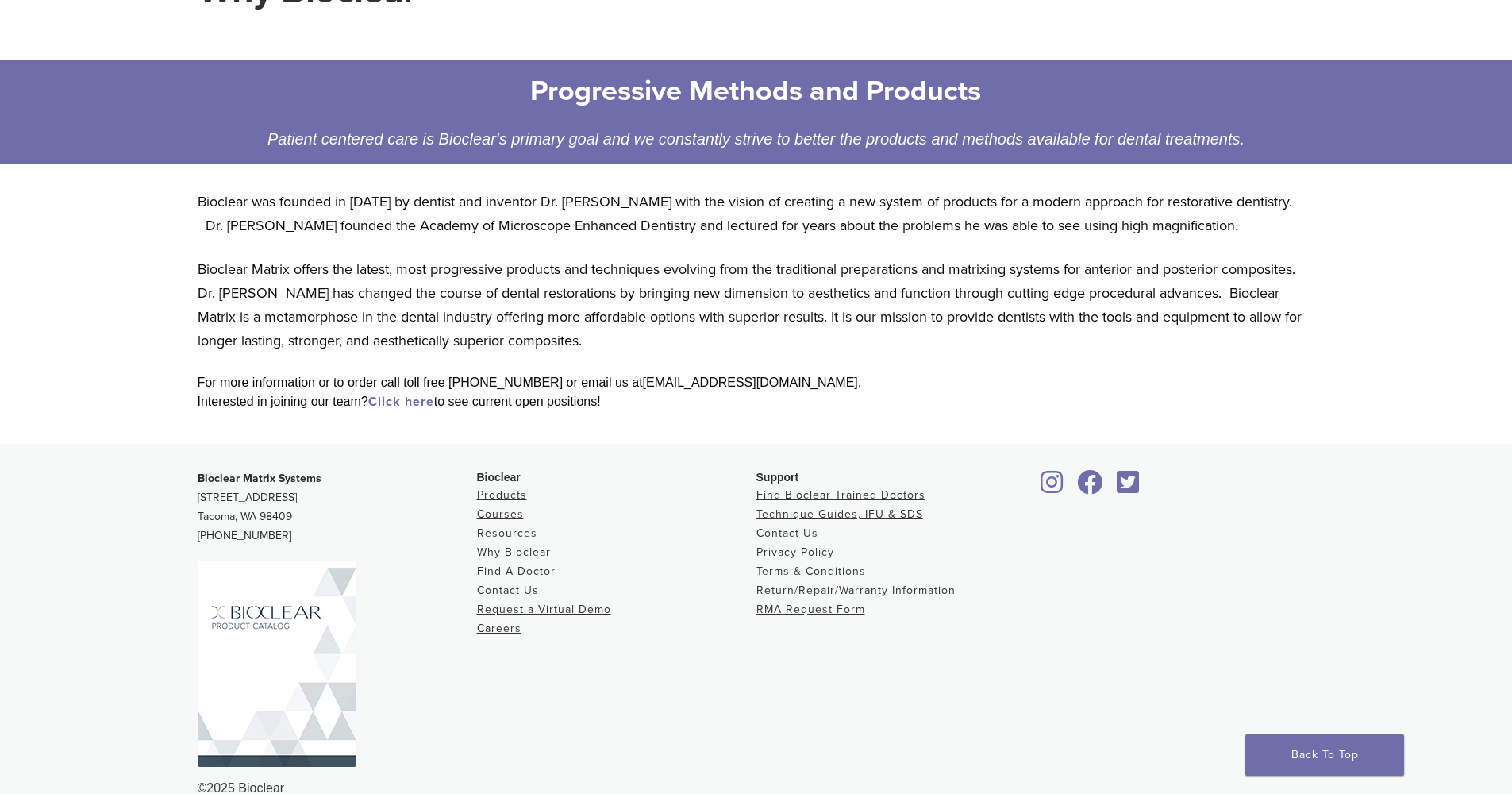
scroll to position [216, 0]
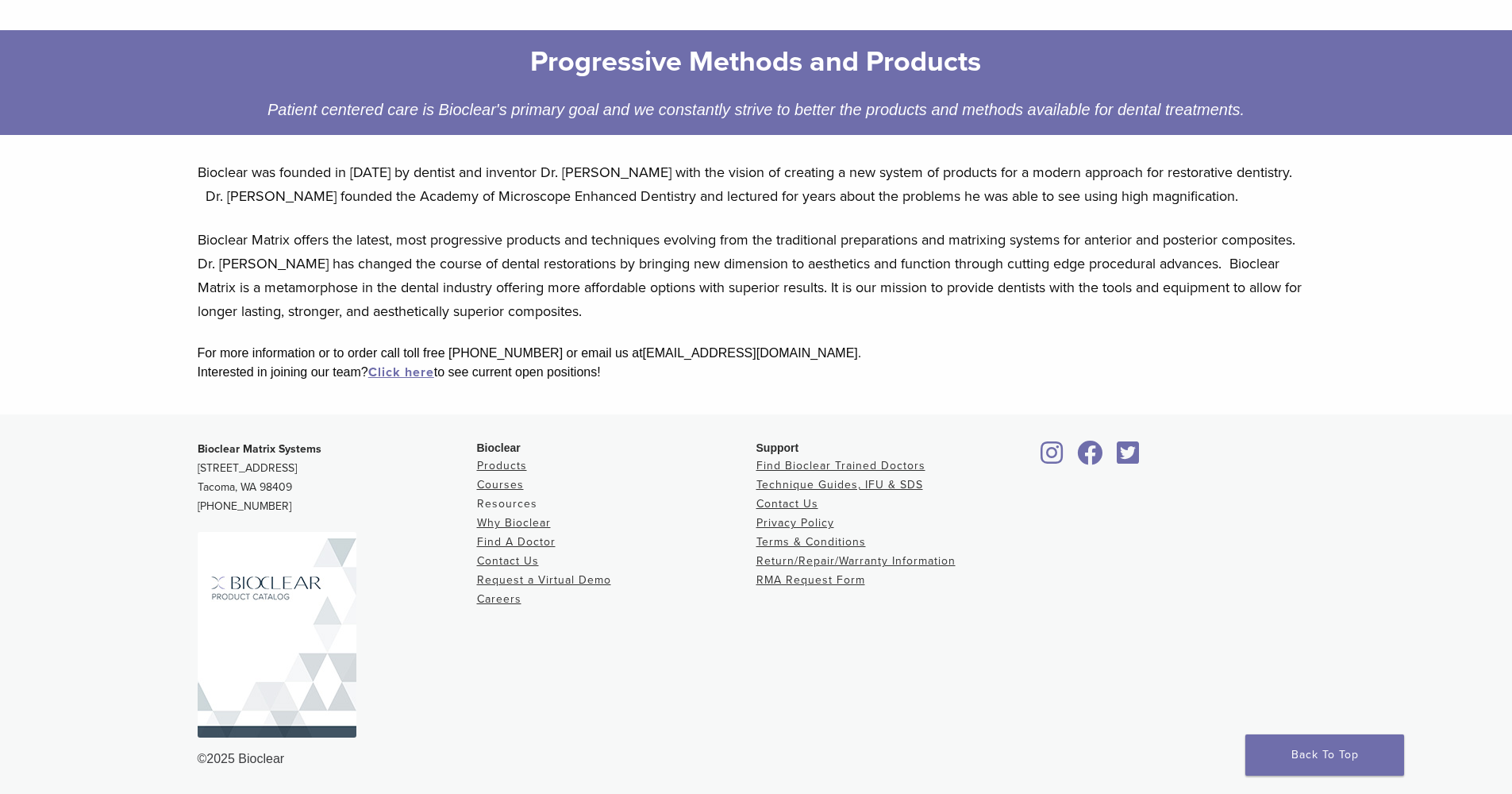
click at [488, 505] on link "Resources" at bounding box center [507, 504] width 61 height 14
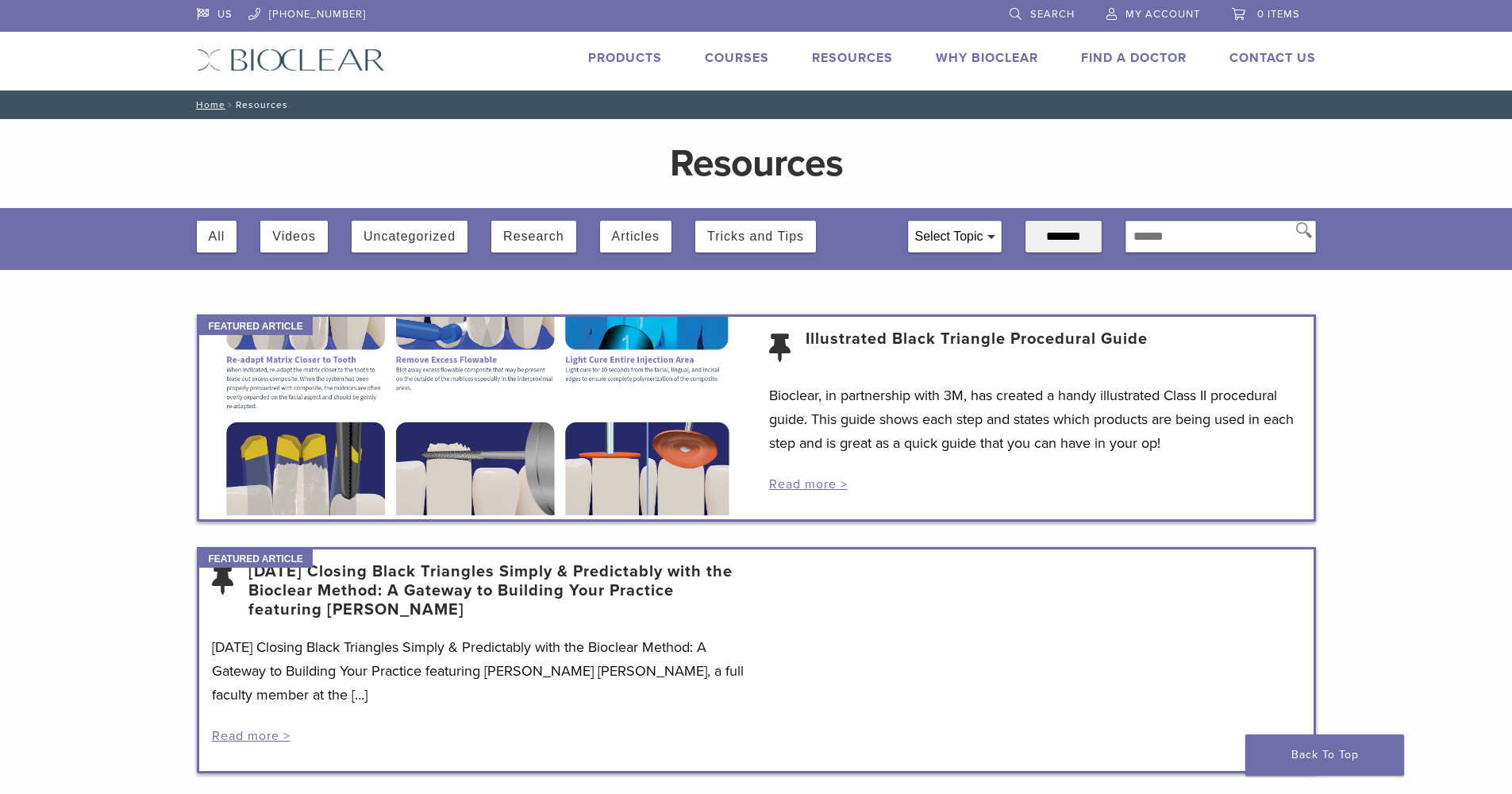
click at [1147, 56] on link "Find A Doctor" at bounding box center [1134, 58] width 106 height 16
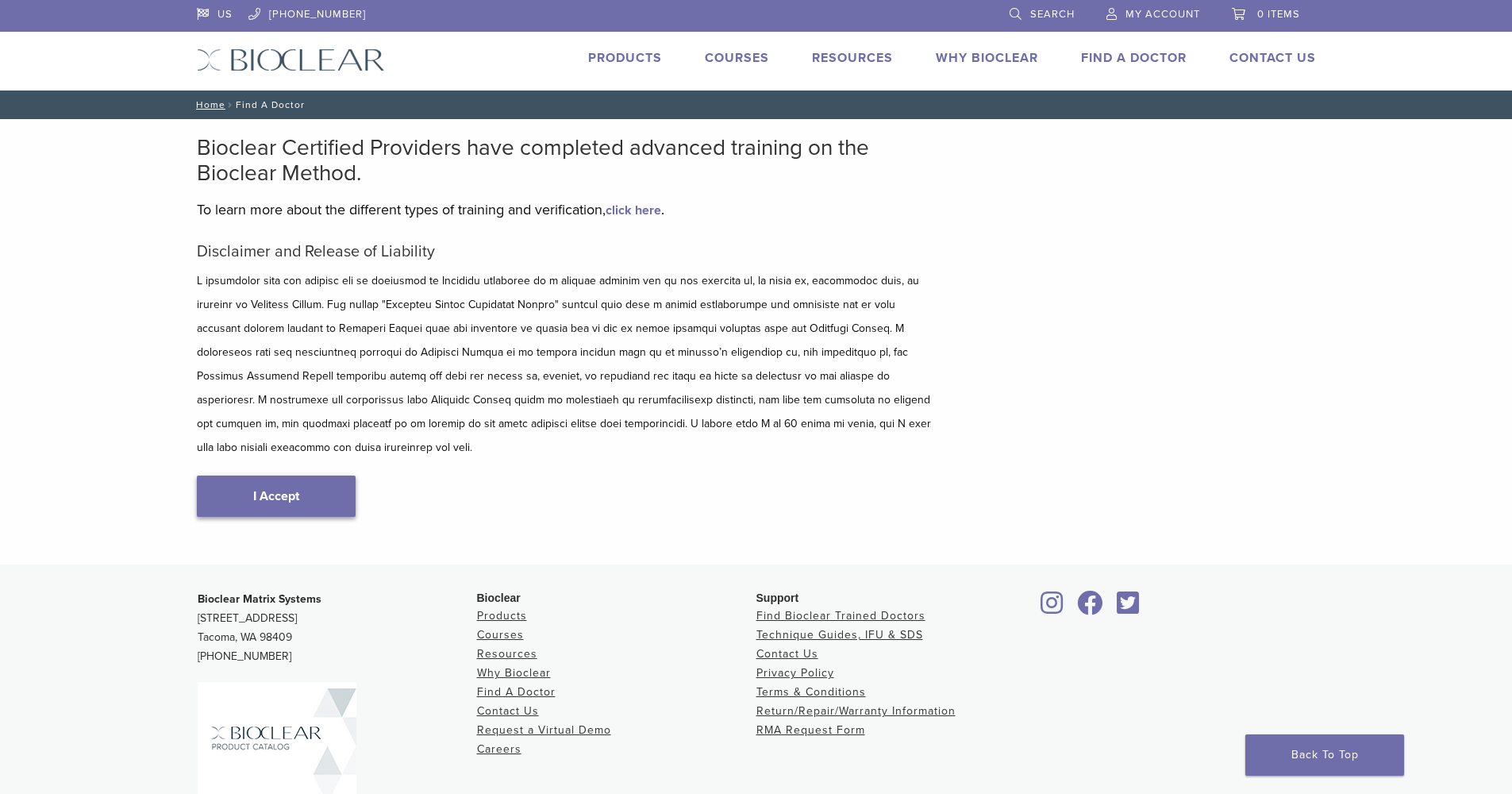
click at [263, 475] on link "I Accept" at bounding box center [276, 496] width 158 height 41
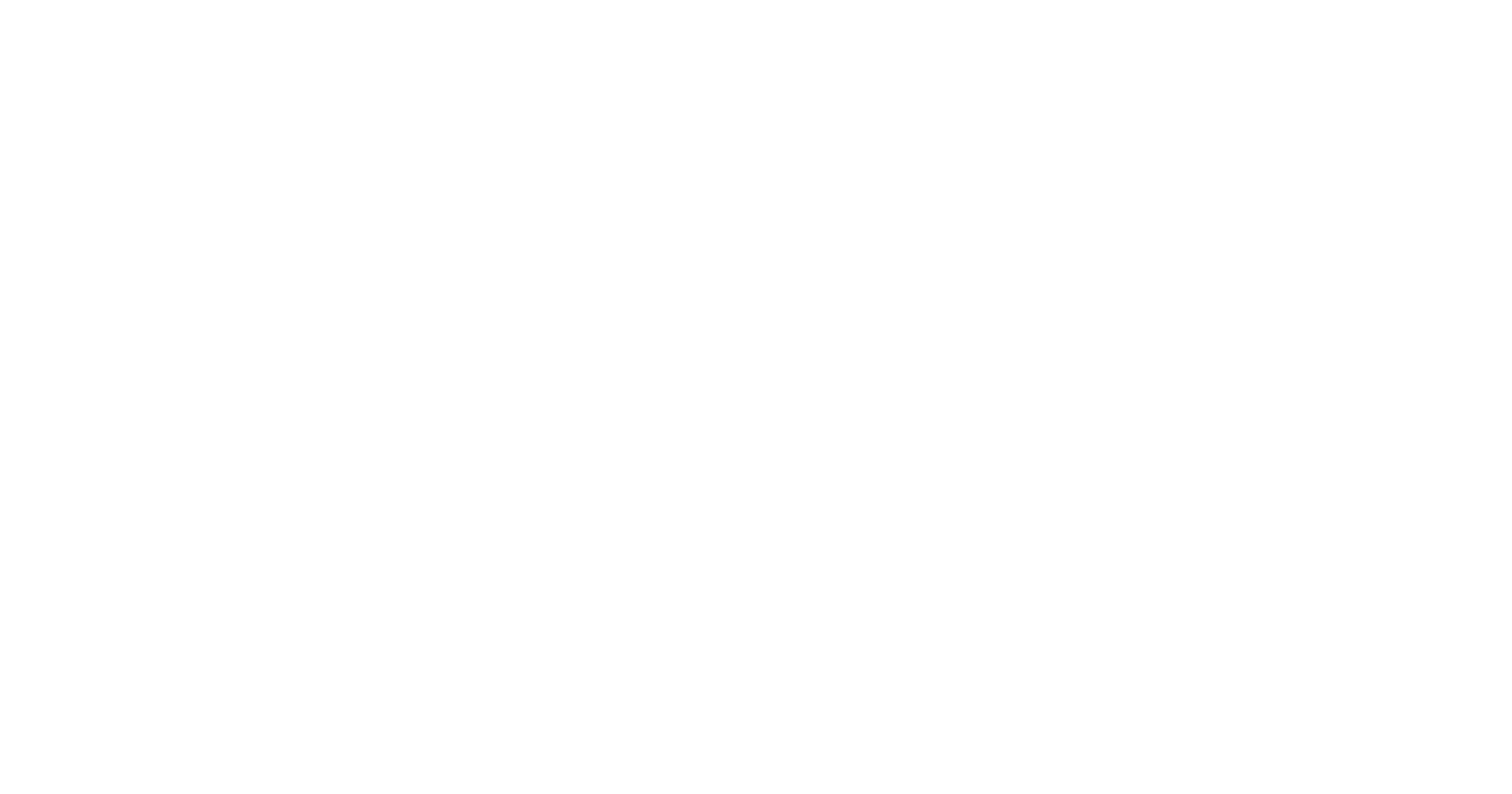
scroll to position [648, 0]
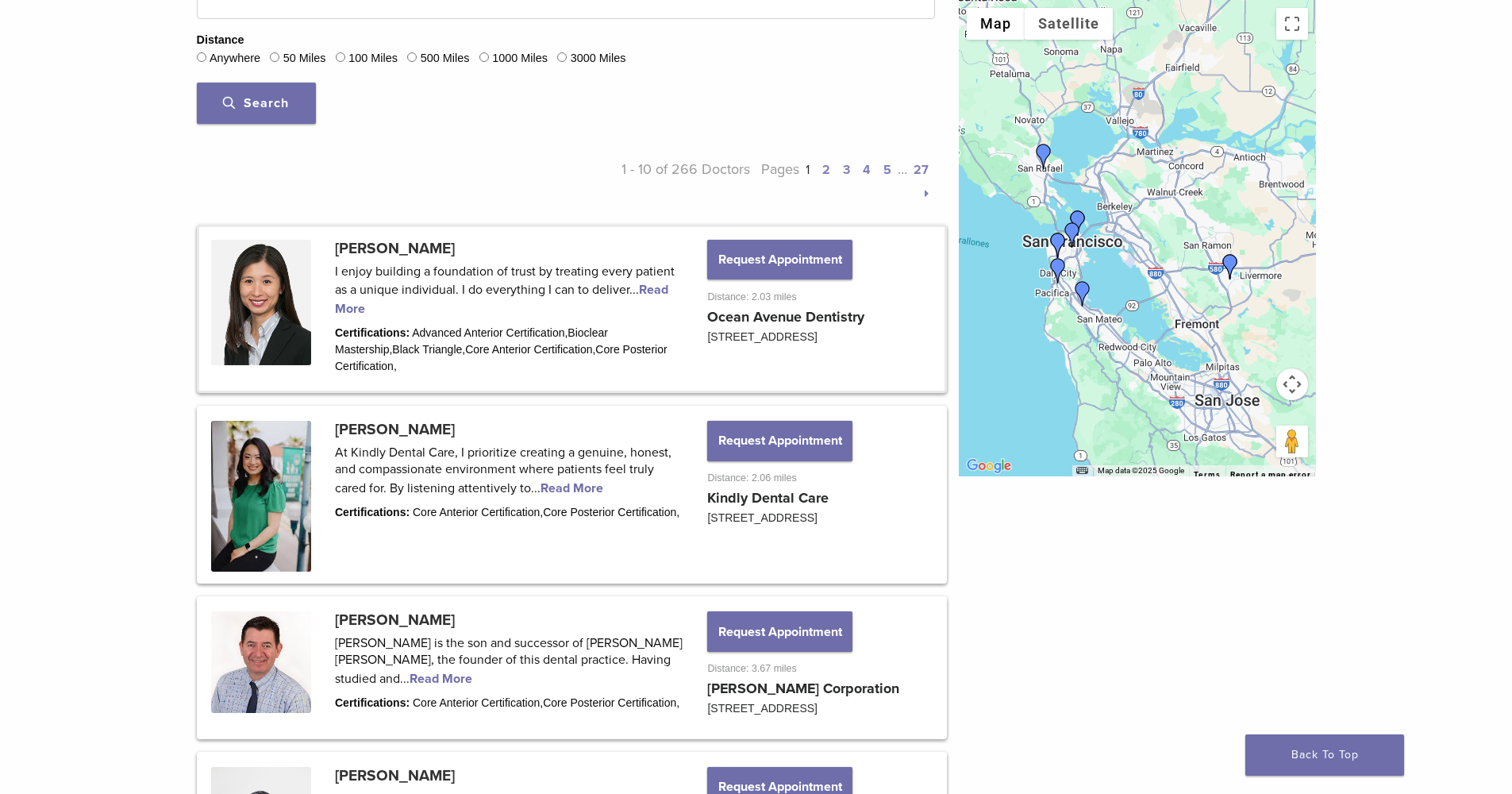
click at [376, 247] on link at bounding box center [572, 308] width 746 height 163
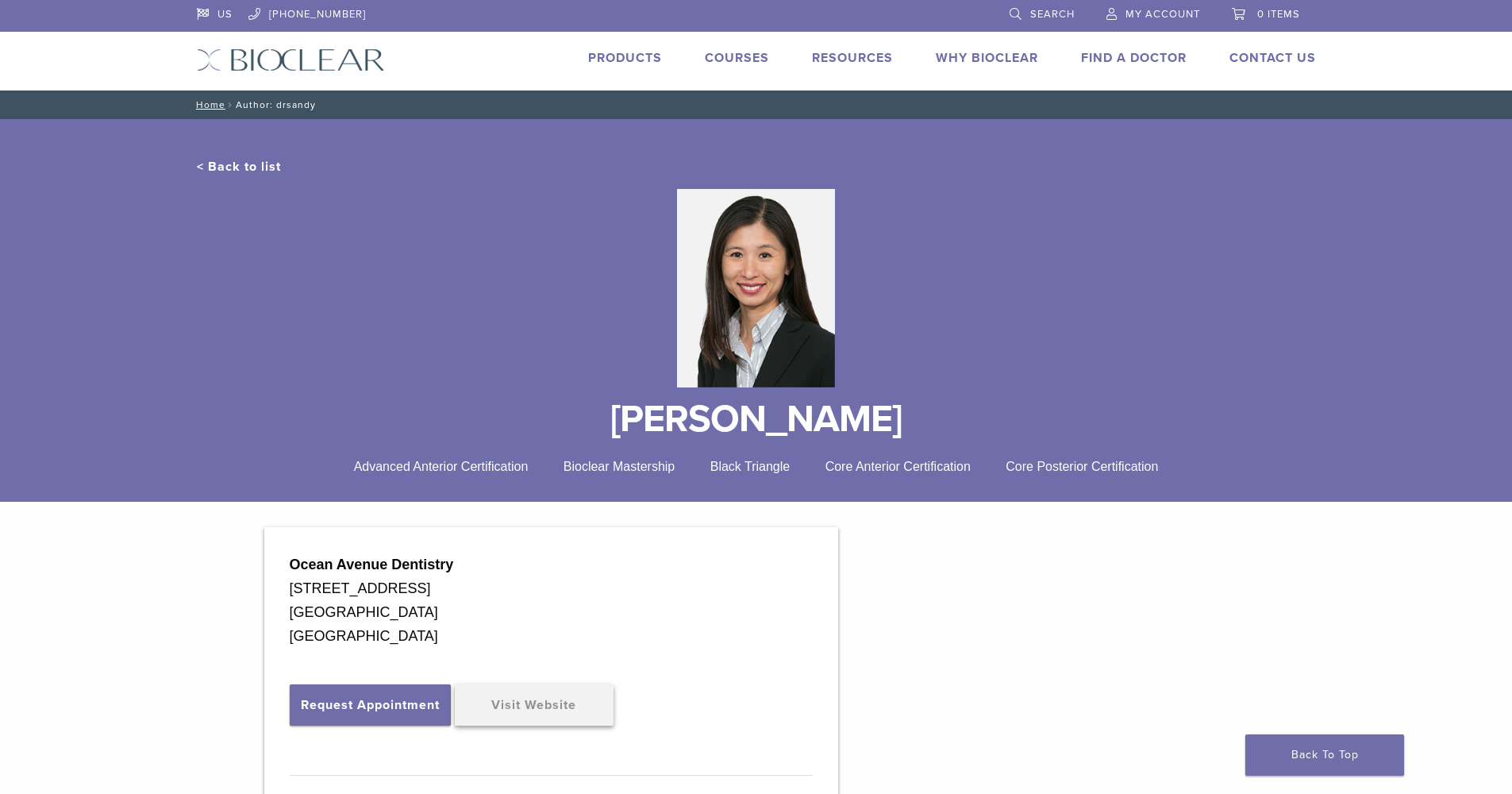
click at [515, 702] on link "Visit Website" at bounding box center [534, 705] width 158 height 41
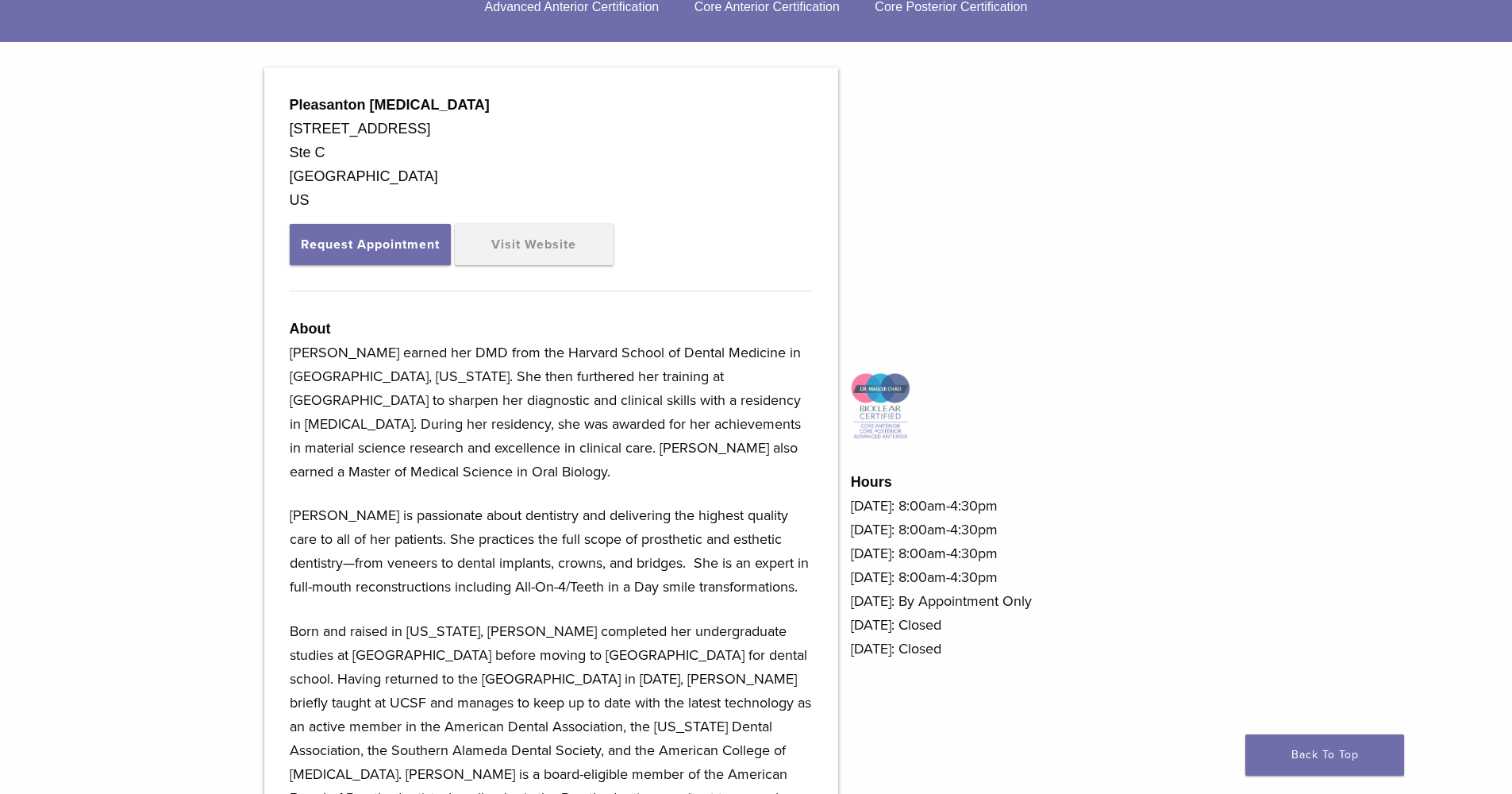
scroll to position [345, 0]
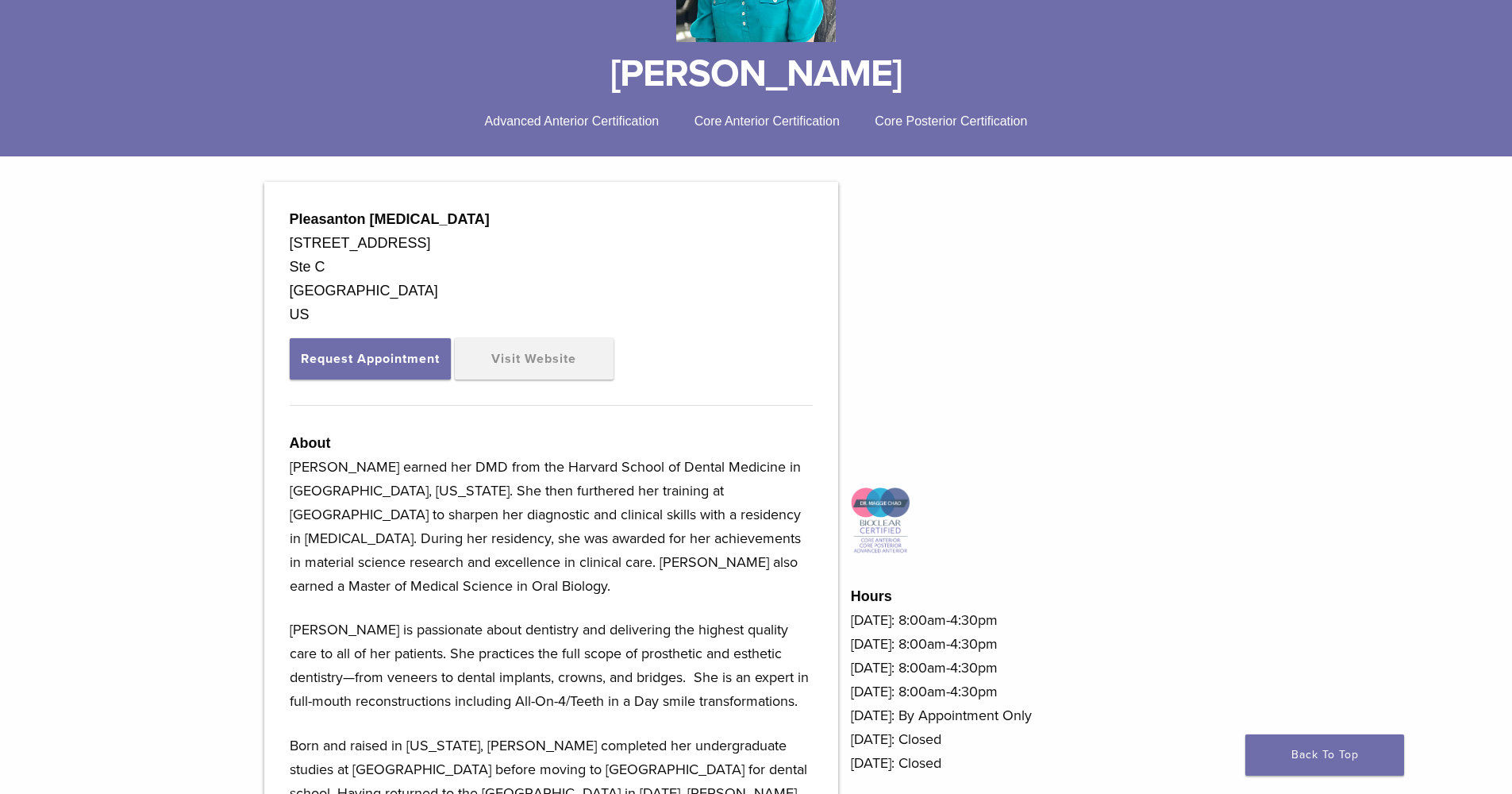
click at [876, 539] on img at bounding box center [881, 521] width 60 height 68
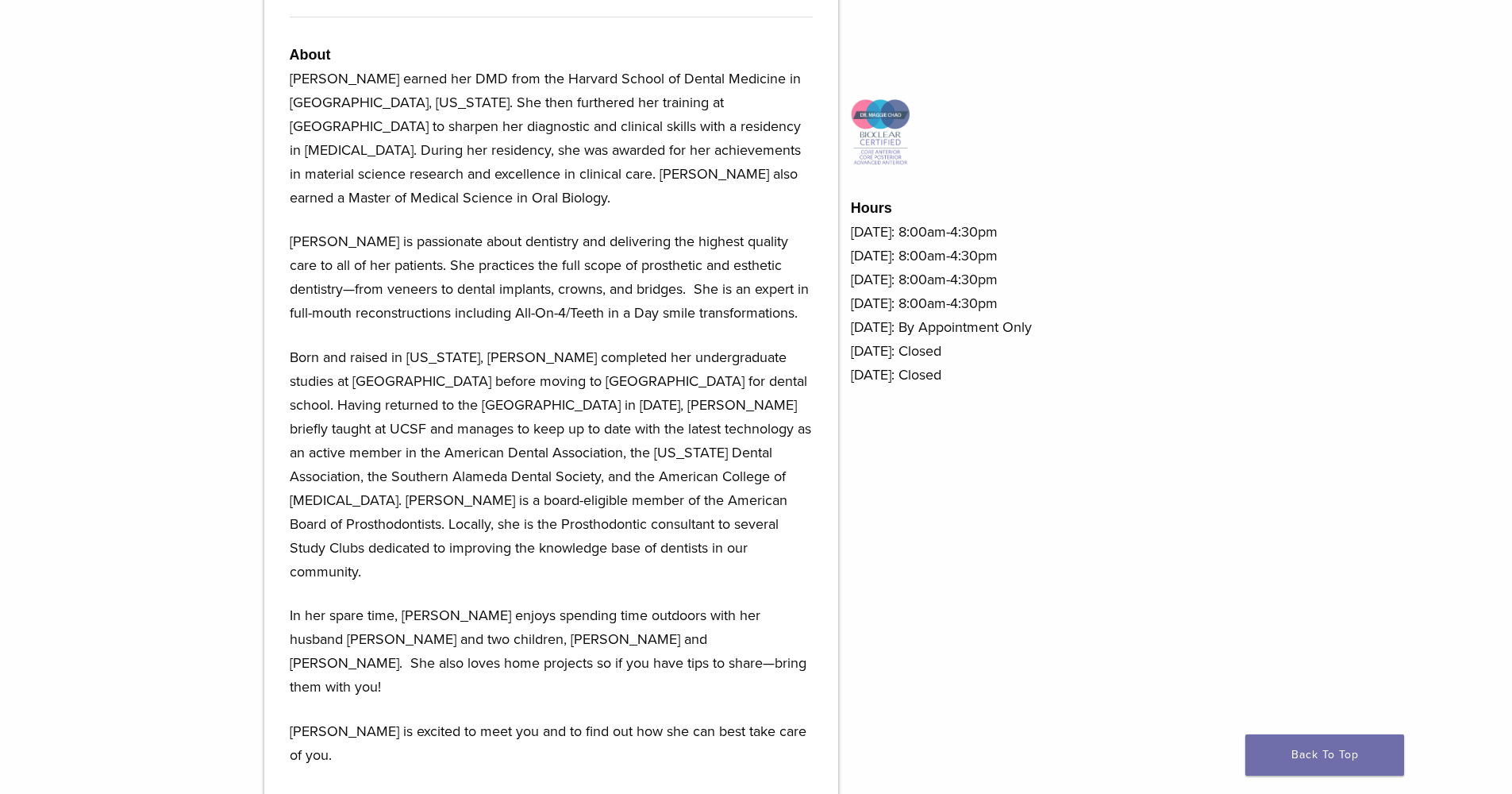
scroll to position [0, 0]
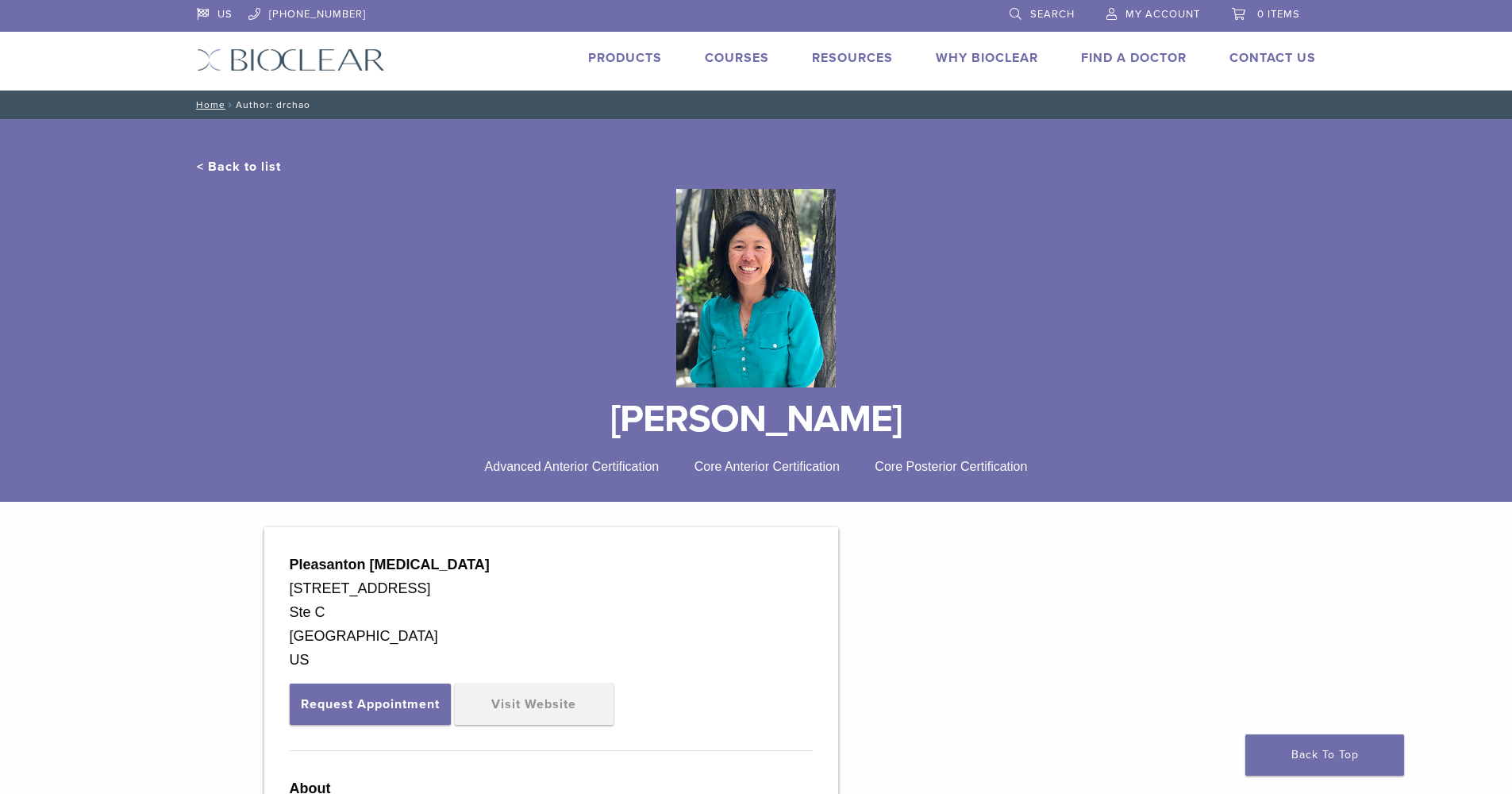
click at [982, 58] on link "Why Bioclear" at bounding box center [986, 58] width 103 height 16
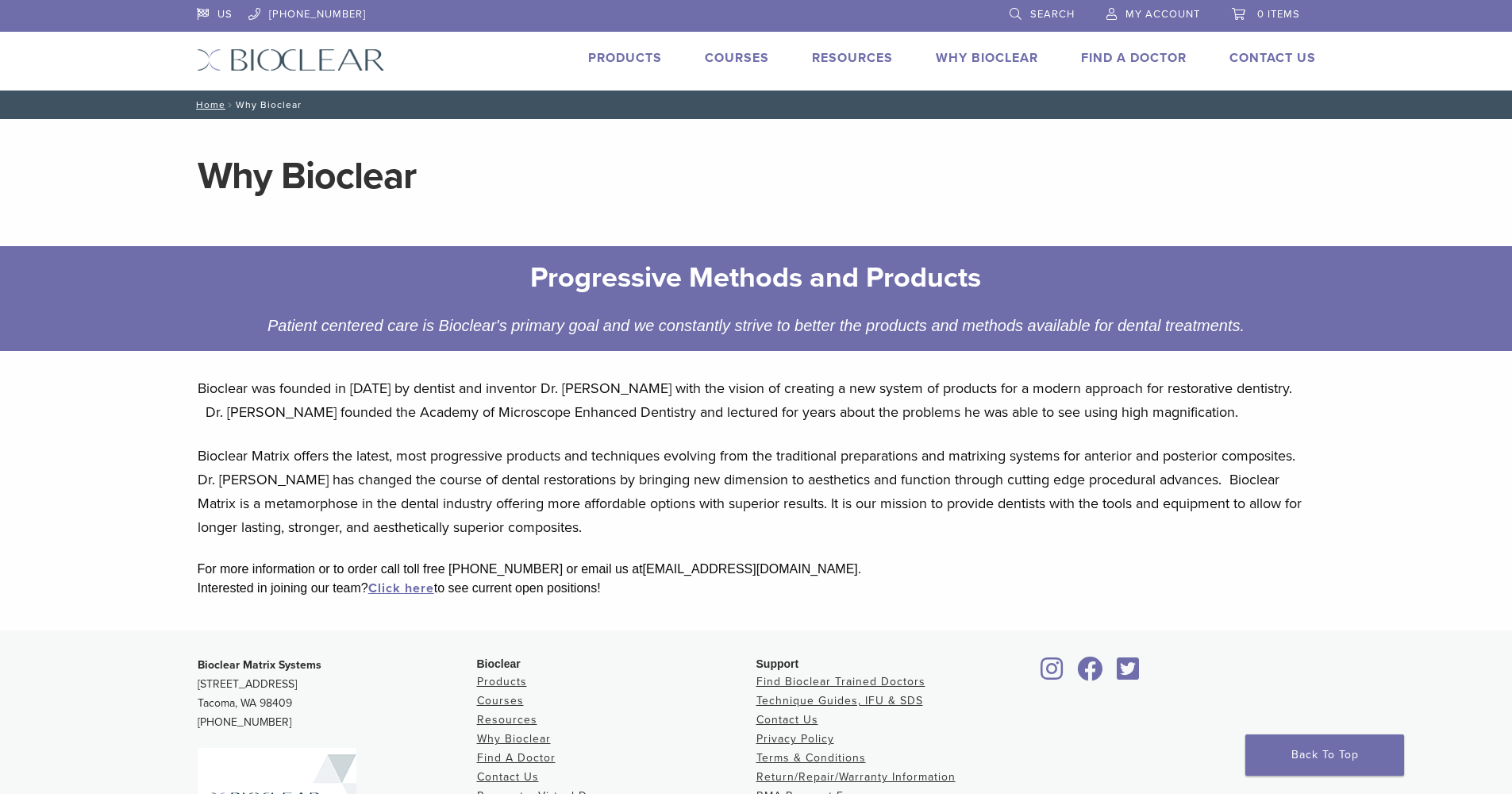
click at [260, 61] on img at bounding box center [290, 61] width 188 height 23
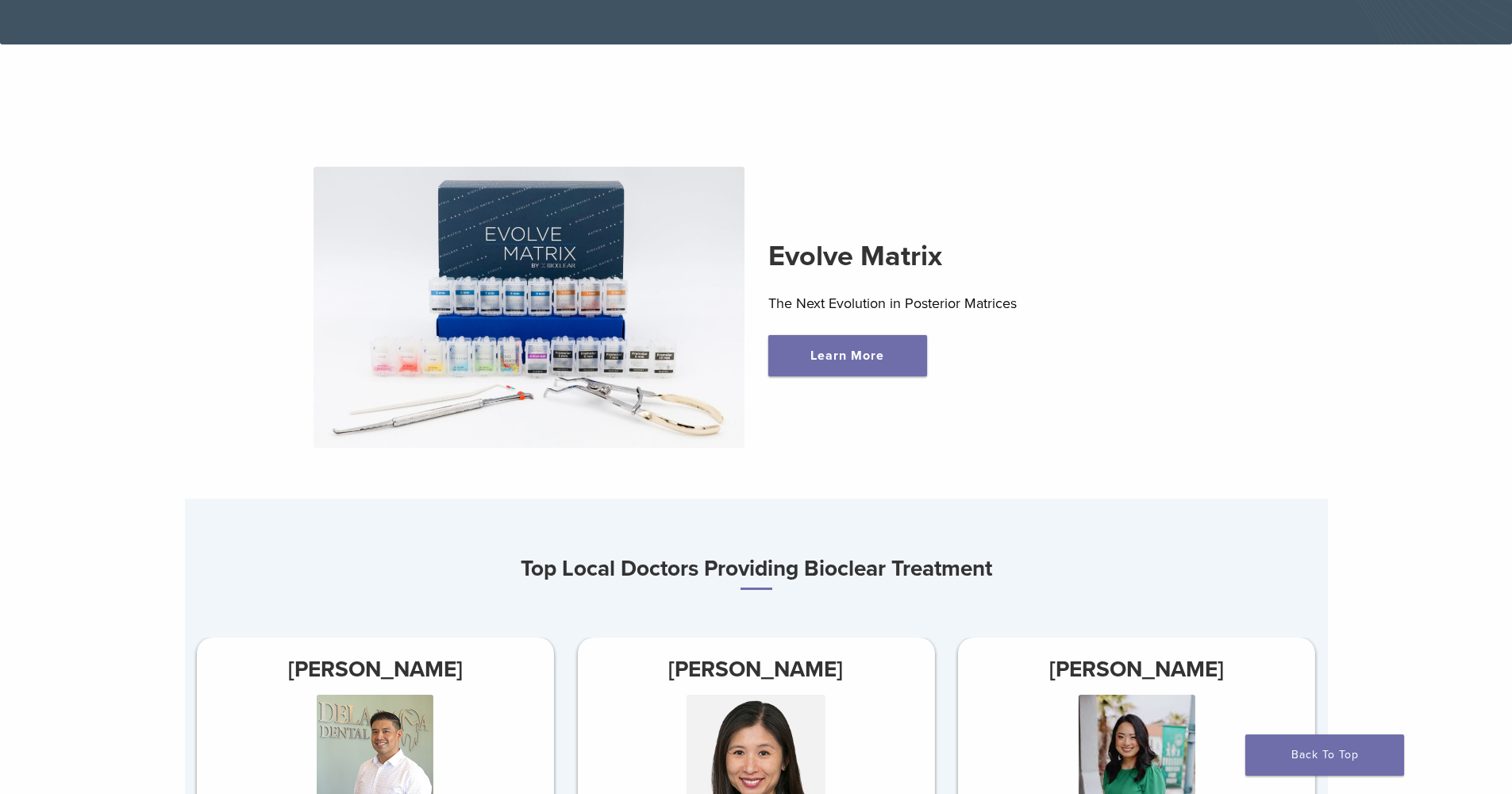
scroll to position [840, 0]
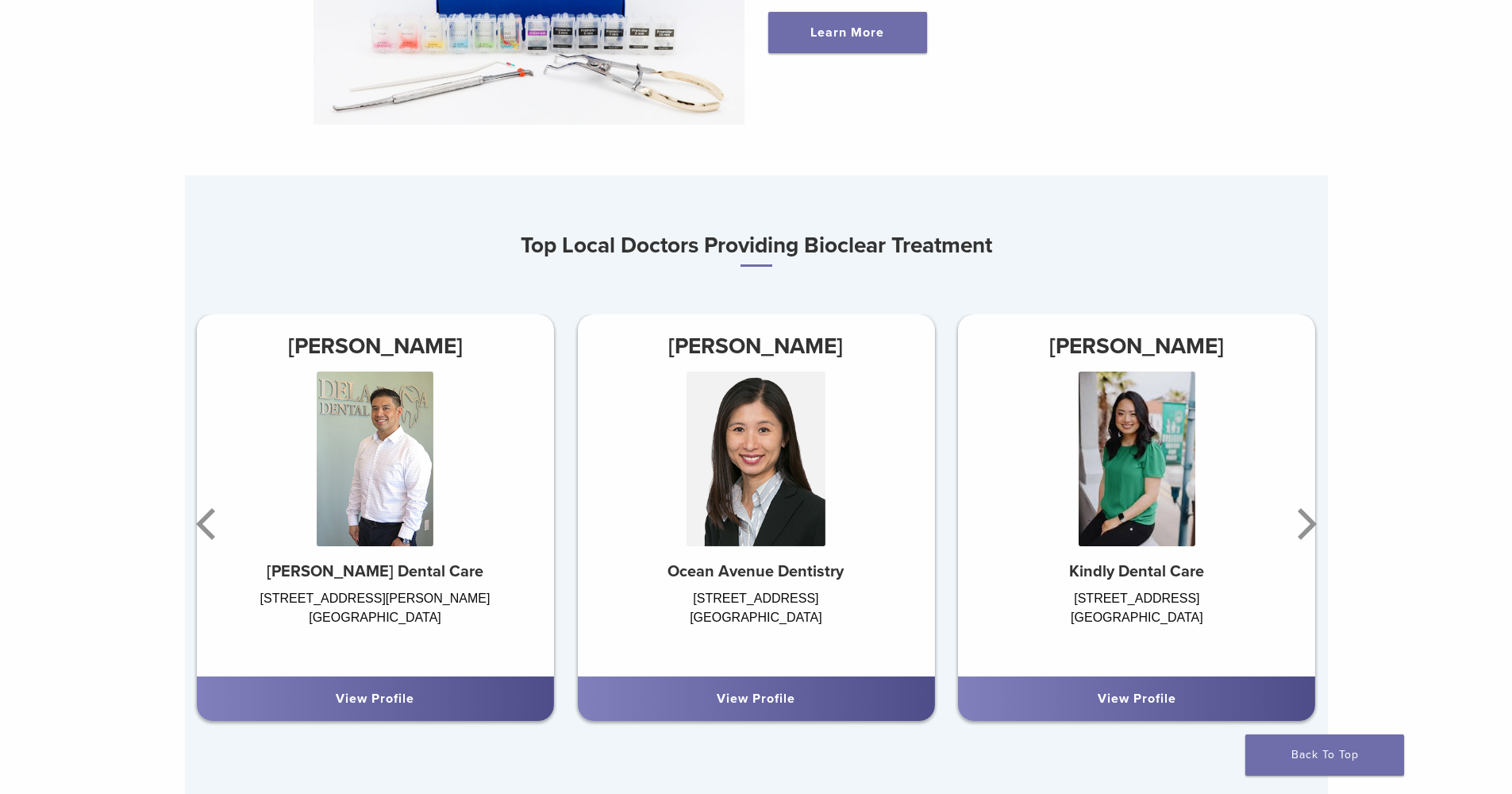
click at [762, 704] on link "View Profile" at bounding box center [756, 699] width 78 height 16
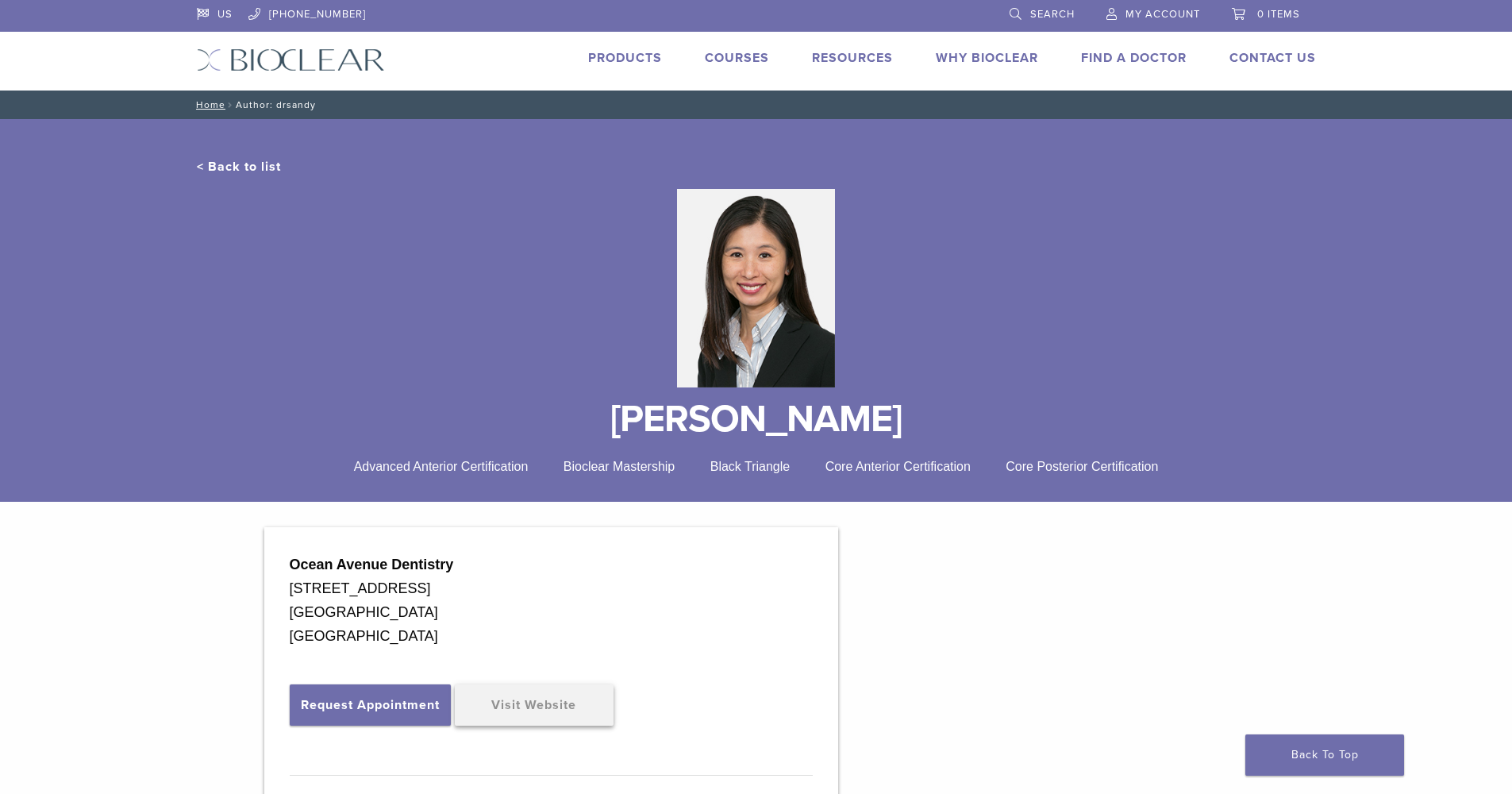
click at [540, 698] on link "Visit Website" at bounding box center [534, 705] width 158 height 41
